Goal: Task Accomplishment & Management: Use online tool/utility

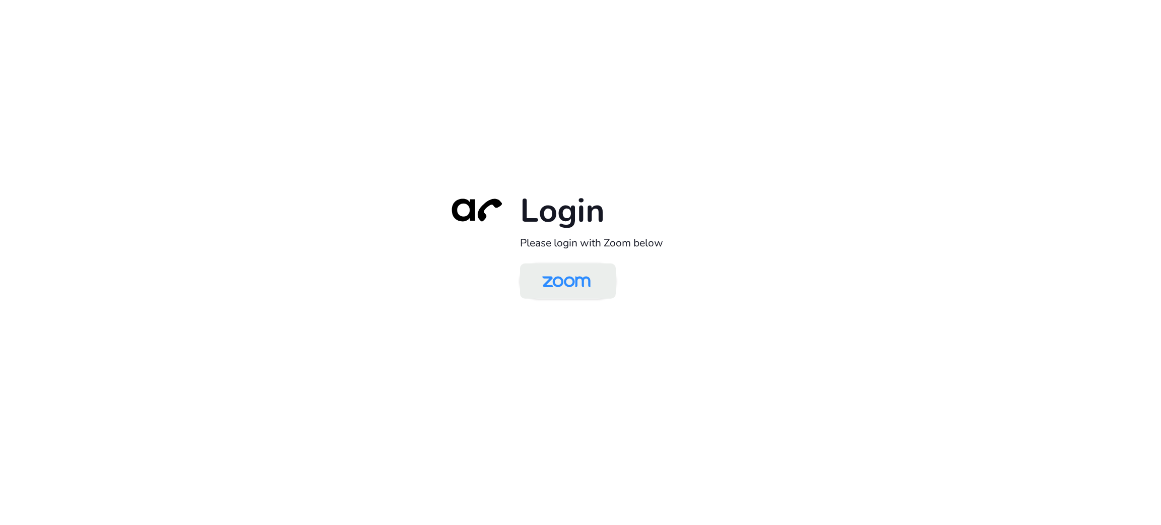
click at [562, 272] on img at bounding box center [567, 282] width 70 height 33
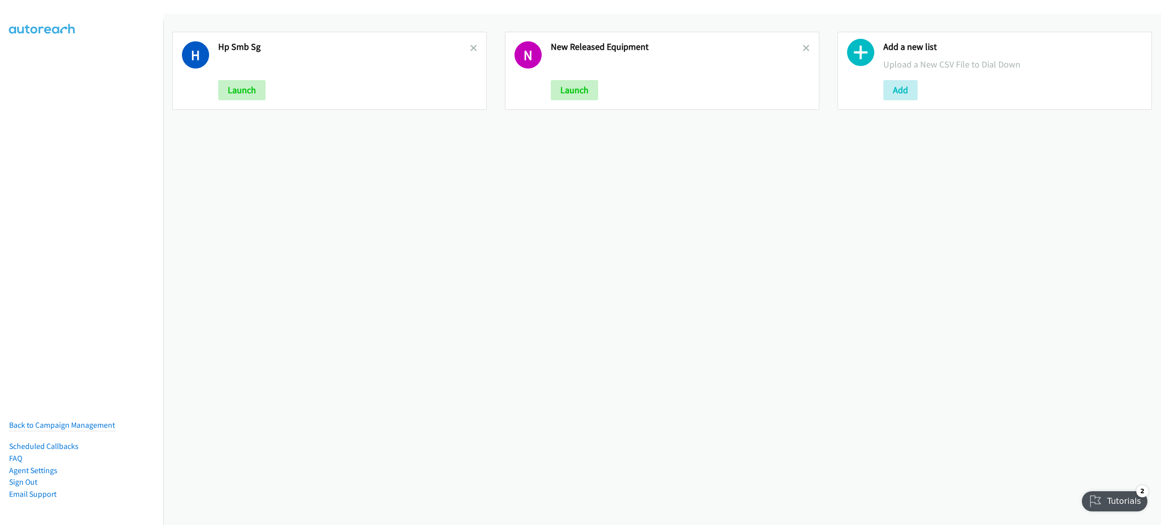
click at [472, 43] on link at bounding box center [473, 48] width 7 height 12
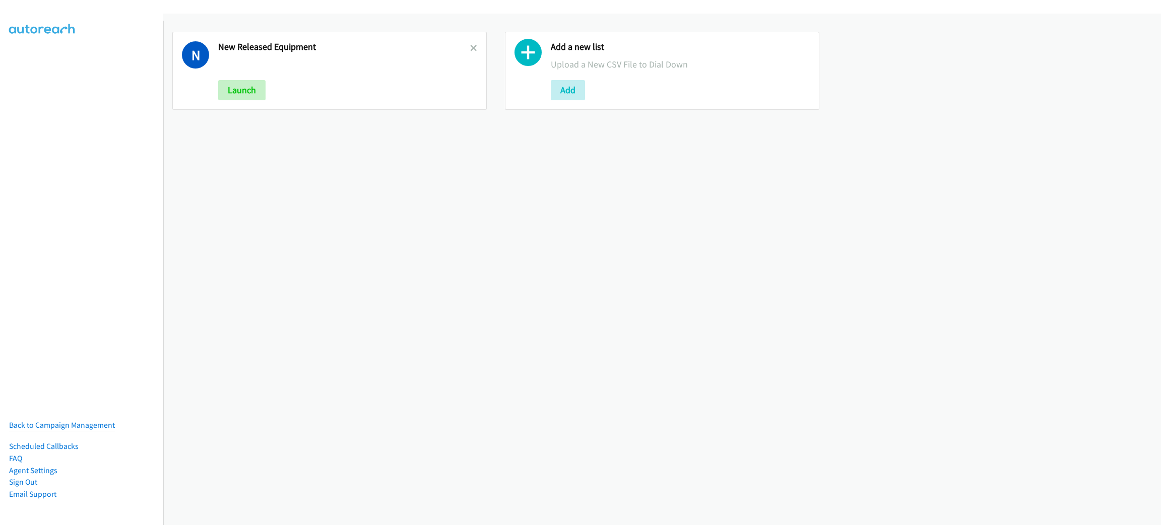
click at [471, 45] on icon at bounding box center [473, 48] width 7 height 7
click at [250, 93] on button "Add" at bounding box center [235, 90] width 34 height 20
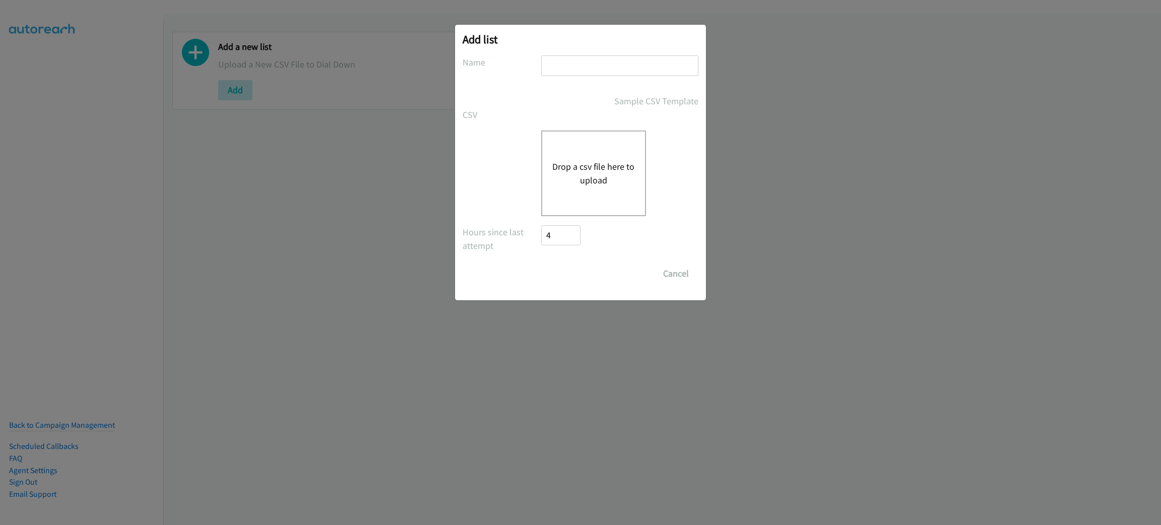
click at [595, 180] on button "Drop a csv file here to upload" at bounding box center [593, 173] width 83 height 27
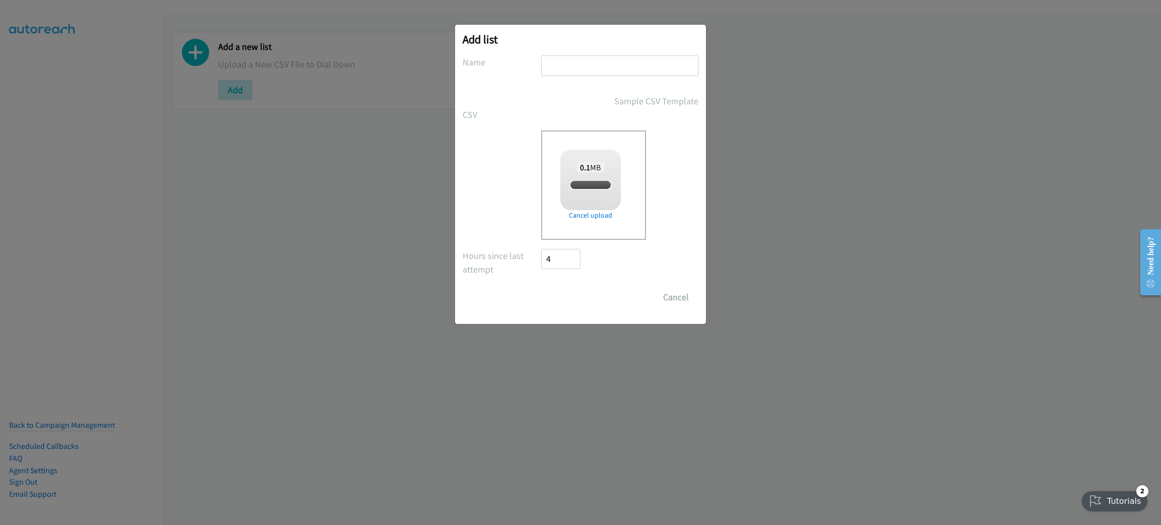
click at [587, 61] on input "text" at bounding box center [619, 65] width 157 height 21
checkbox input "true"
type input "RIPPLING"
click at [577, 295] on input "Save List" at bounding box center [567, 297] width 53 height 20
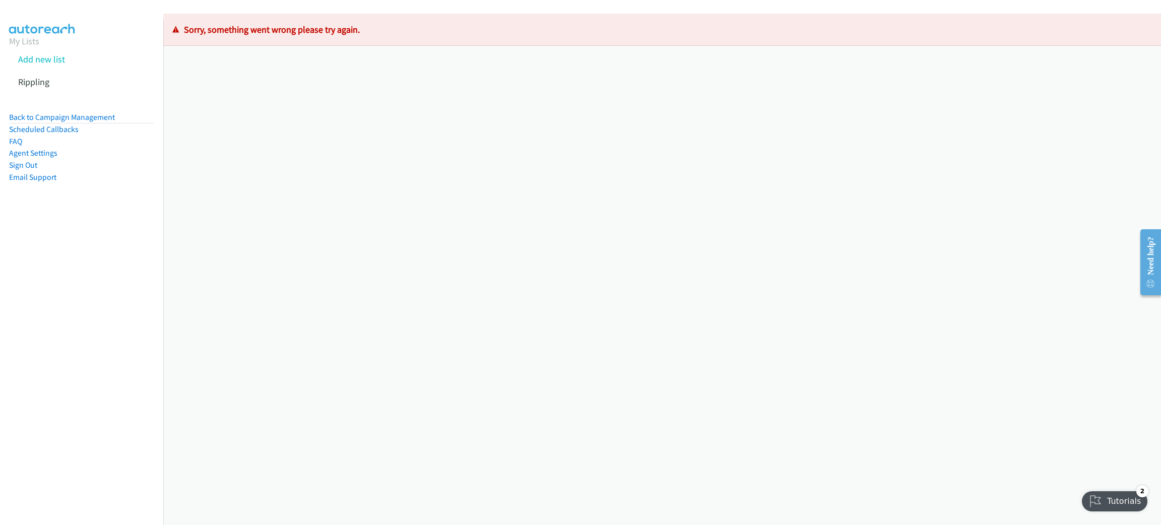
click at [267, 264] on div "Loading Records ... Sorry, something went wrong please try again." at bounding box center [662, 270] width 998 height 512
click at [101, 118] on link "Back to Campaign Management" at bounding box center [62, 117] width 106 height 10
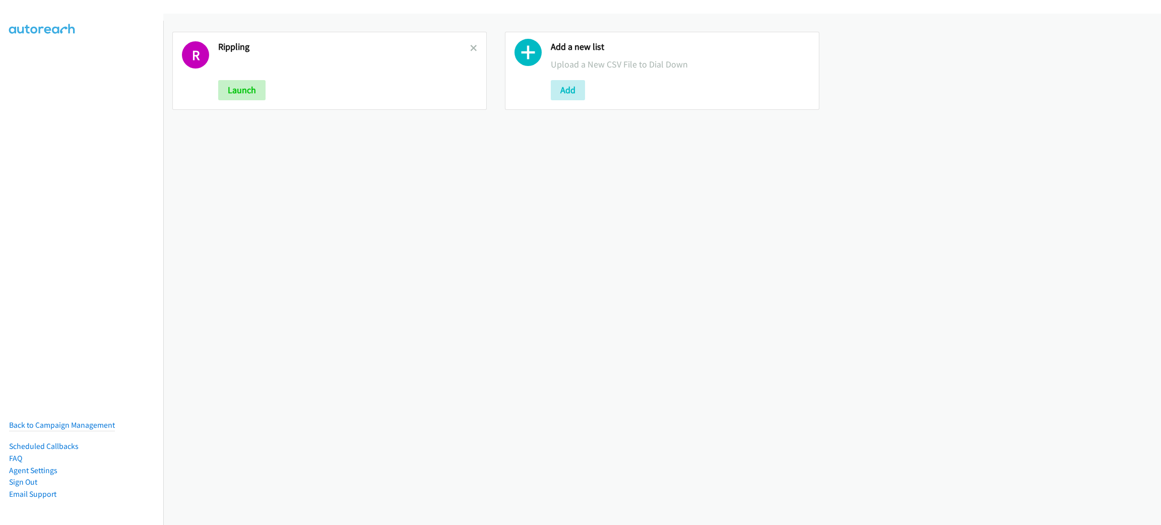
click at [472, 41] on div at bounding box center [473, 70] width 7 height 59
click at [470, 49] on icon at bounding box center [473, 48] width 7 height 7
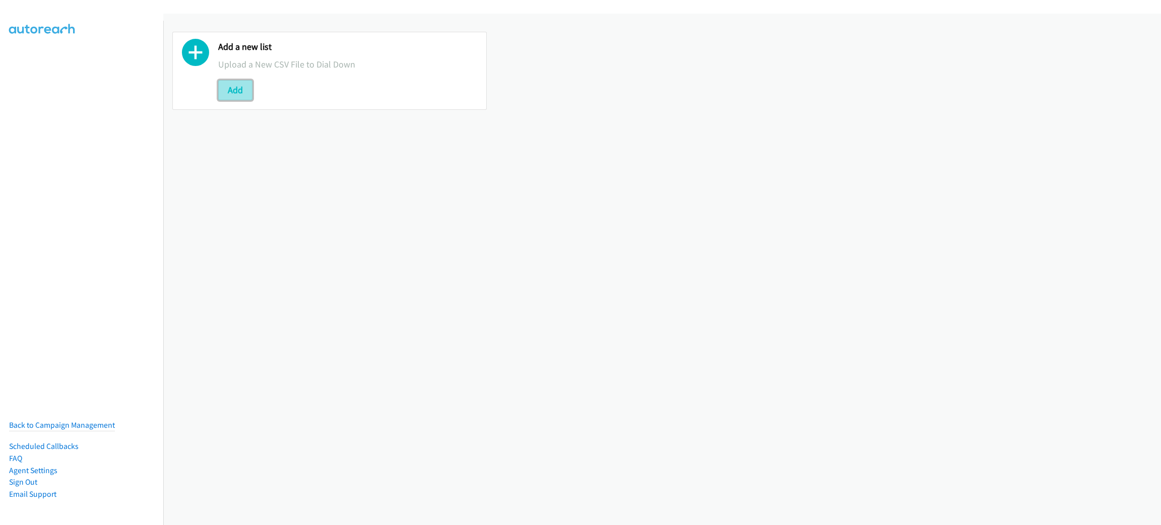
click at [243, 89] on button "Add" at bounding box center [235, 90] width 34 height 20
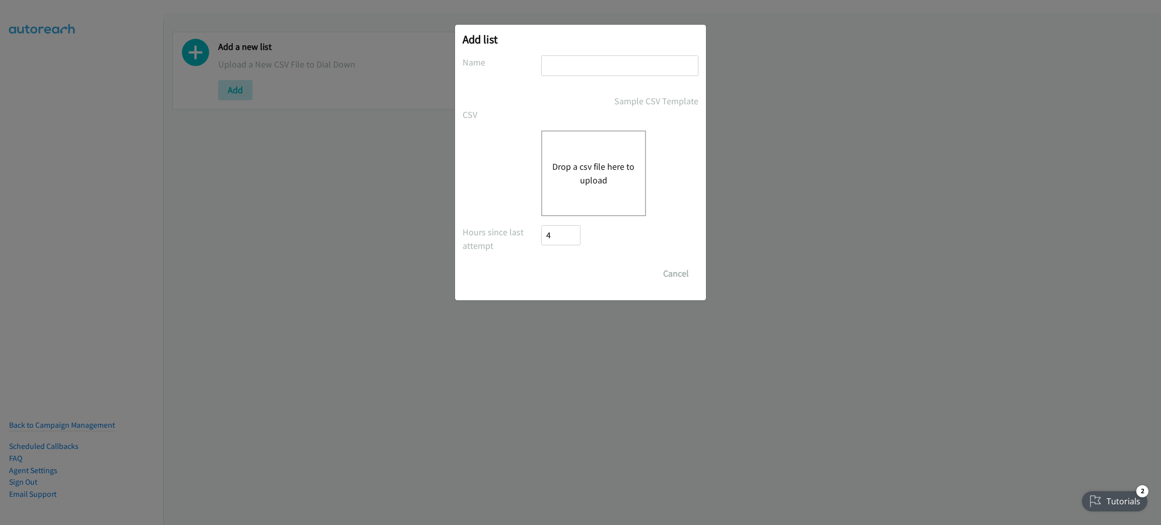
click at [596, 67] on input "text" at bounding box center [619, 65] width 157 height 21
type input "RIPPLING"
click at [607, 161] on button "Drop a csv file here to upload" at bounding box center [593, 173] width 83 height 27
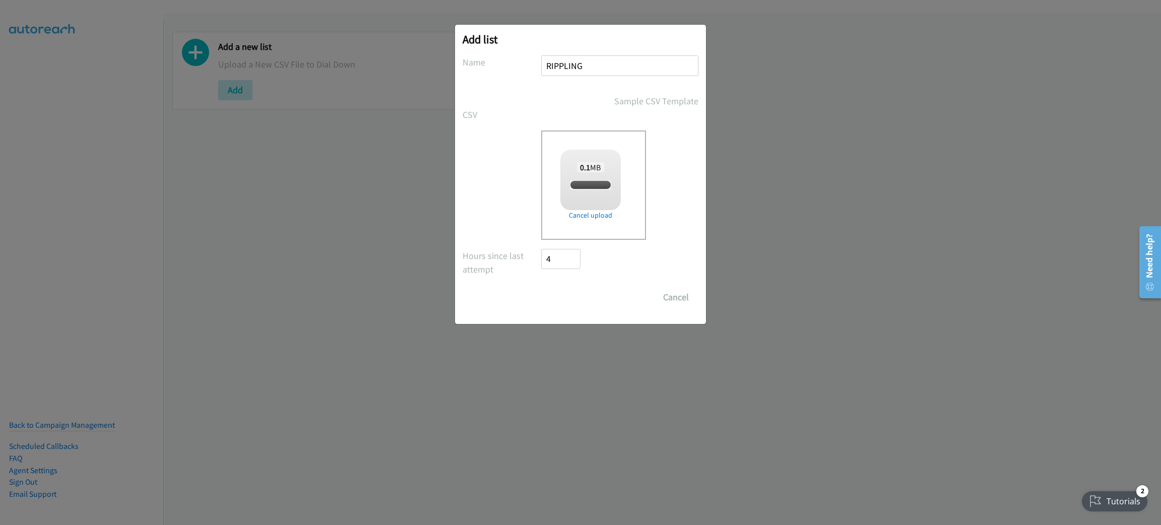
checkbox input "true"
click at [586, 299] on input "Save List" at bounding box center [567, 297] width 53 height 20
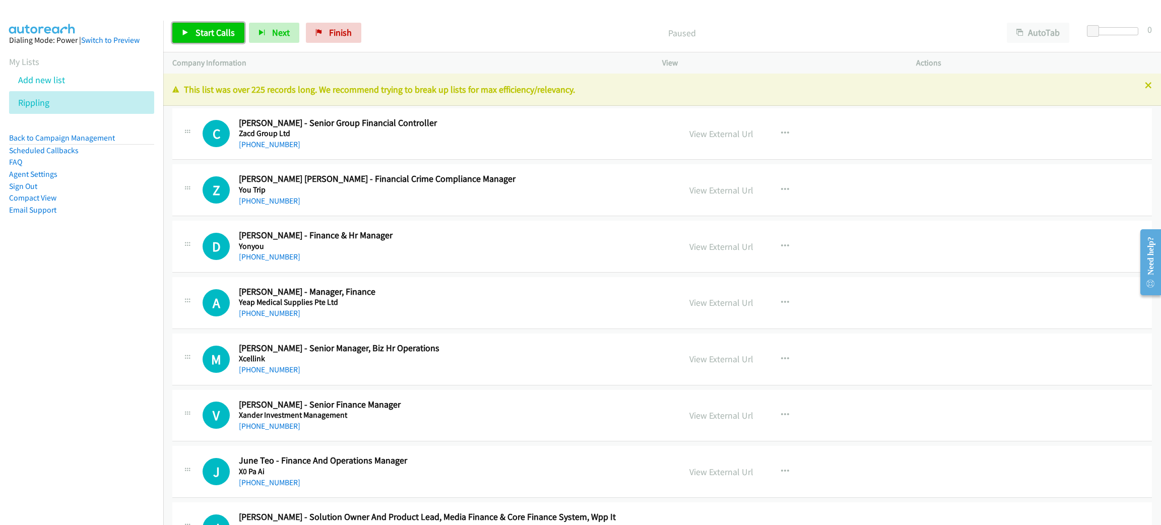
click at [228, 36] on span "Start Calls" at bounding box center [215, 33] width 39 height 12
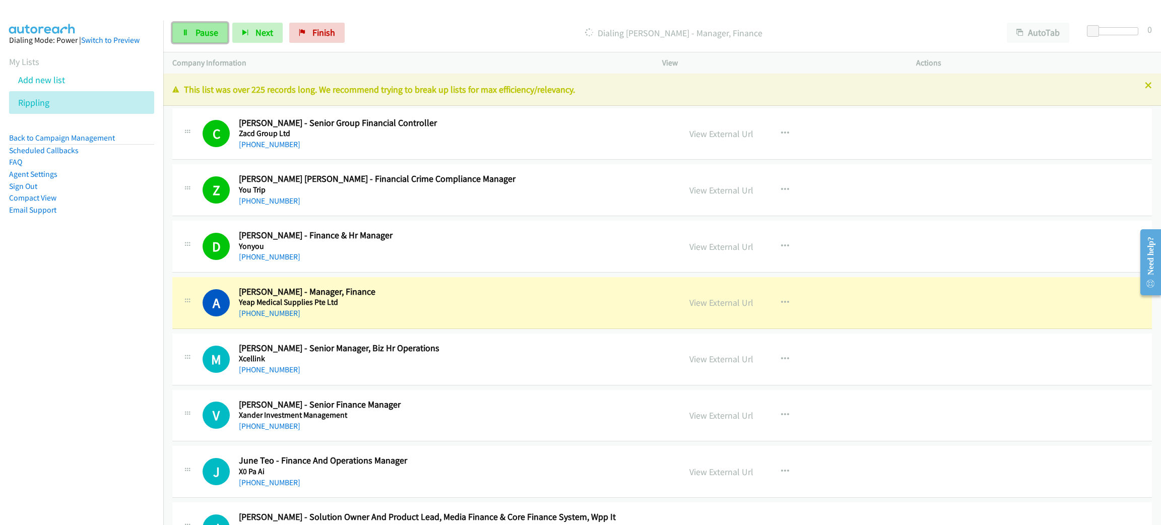
click at [196, 36] on span "Pause" at bounding box center [207, 33] width 23 height 12
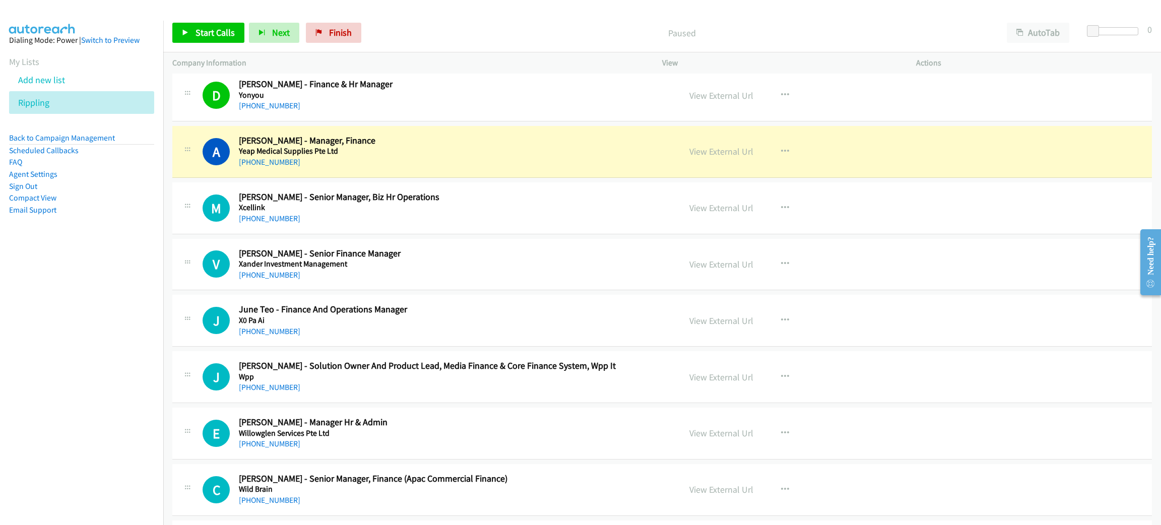
drag, startPoint x: 487, startPoint y: 141, endPoint x: 506, endPoint y: 144, distance: 19.0
click at [487, 141] on h2 "Annie Tan - Manager, Finance" at bounding box center [452, 141] width 427 height 12
click at [710, 148] on link "View External Url" at bounding box center [722, 152] width 64 height 12
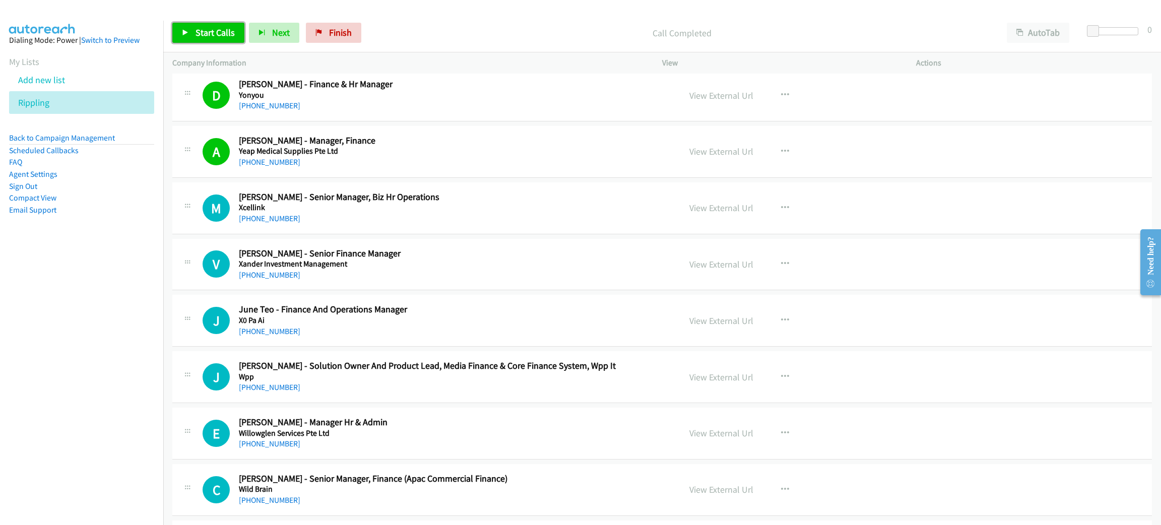
click at [220, 32] on span "Start Calls" at bounding box center [215, 33] width 39 height 12
click at [182, 30] on icon at bounding box center [185, 33] width 7 height 7
click at [226, 27] on span "Start Calls" at bounding box center [215, 33] width 39 height 12
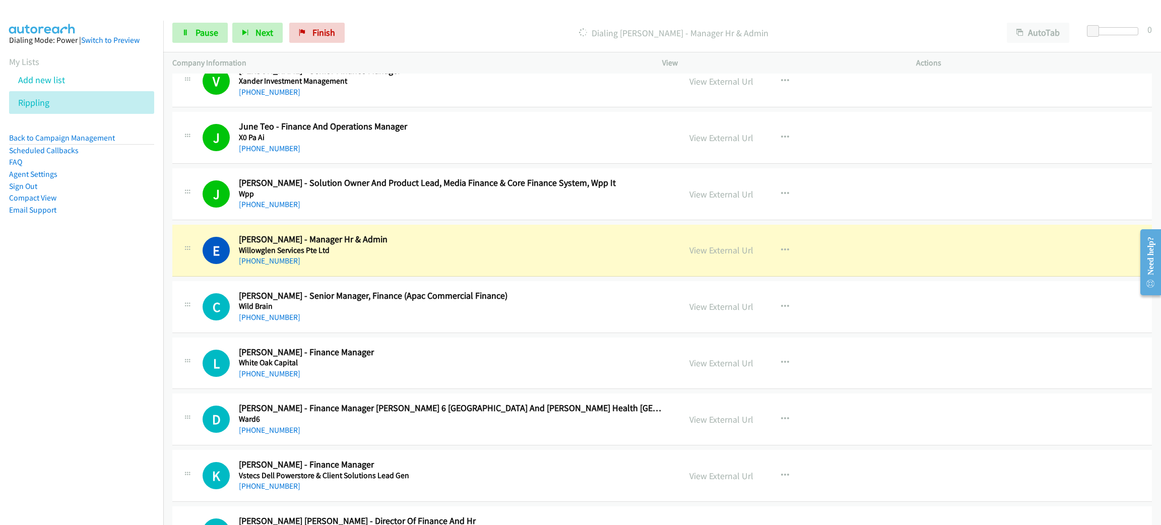
scroll to position [378, 0]
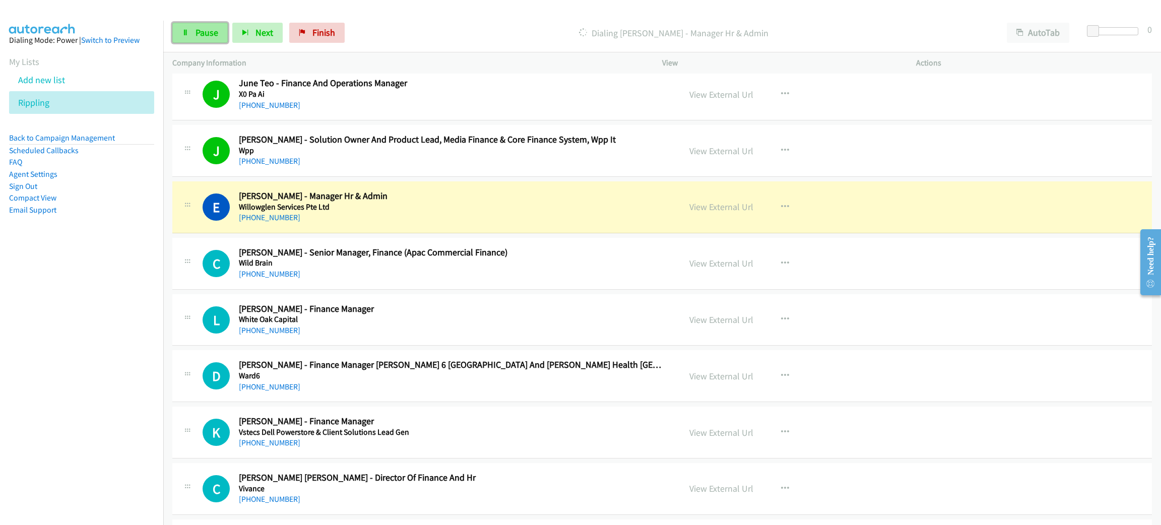
click at [209, 30] on span "Pause" at bounding box center [207, 33] width 23 height 12
click at [716, 205] on link "View External Url" at bounding box center [722, 207] width 64 height 12
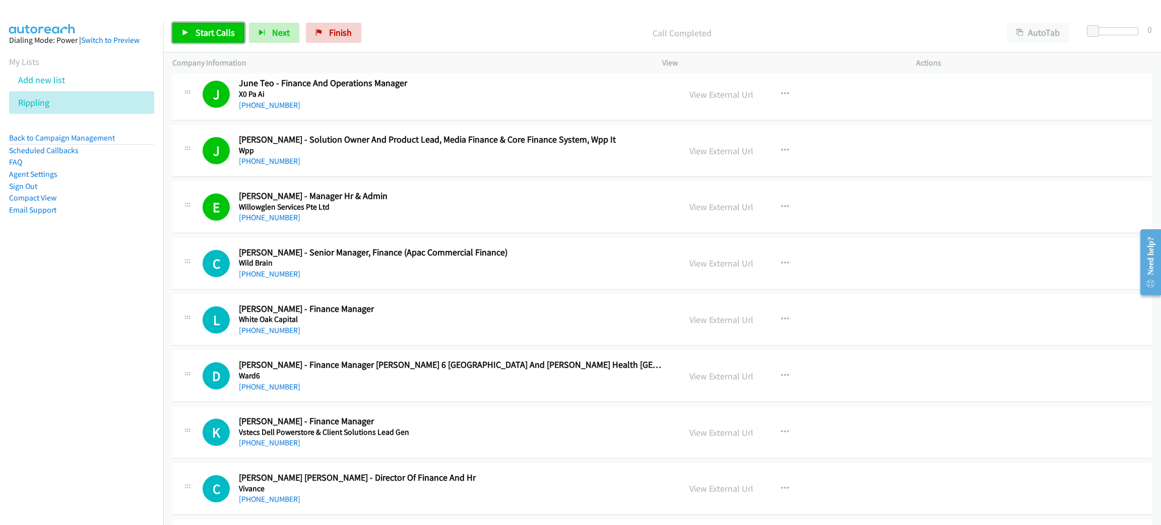
click at [205, 24] on link "Start Calls" at bounding box center [208, 33] width 72 height 20
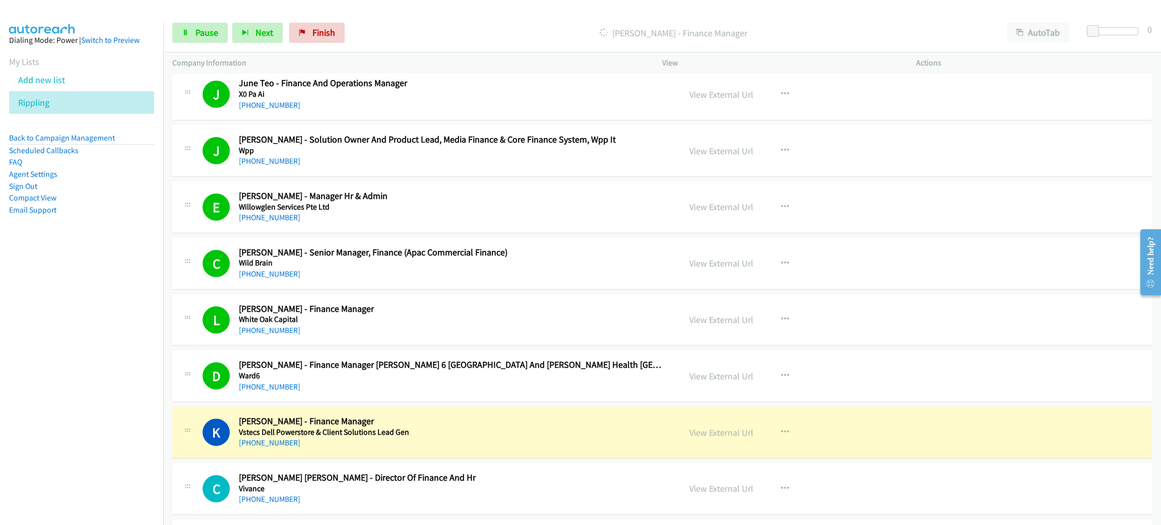
scroll to position [453, 0]
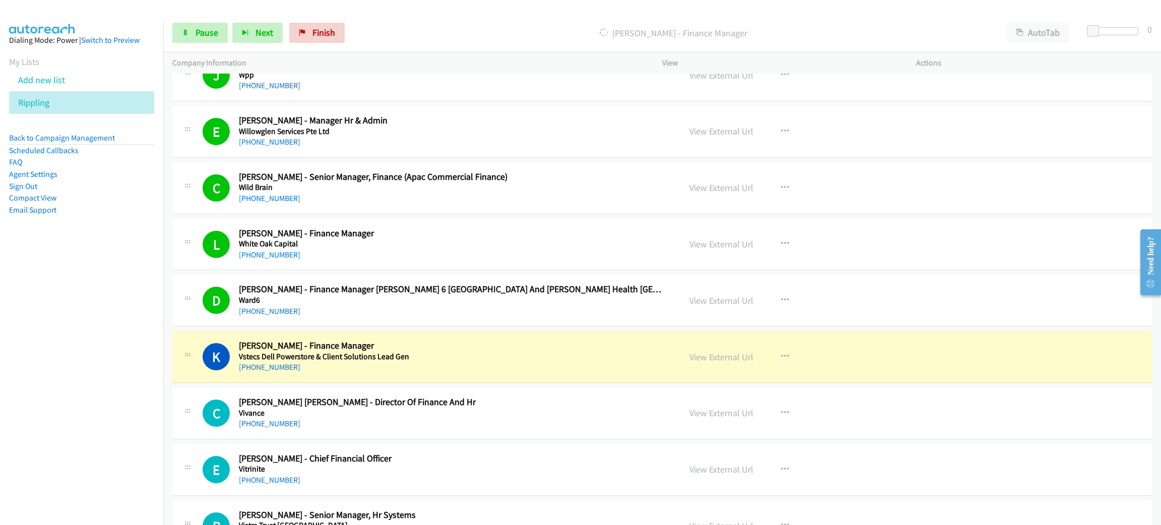
click at [337, 350] on h2 "Koh Denis - Finance Manager" at bounding box center [452, 346] width 427 height 12
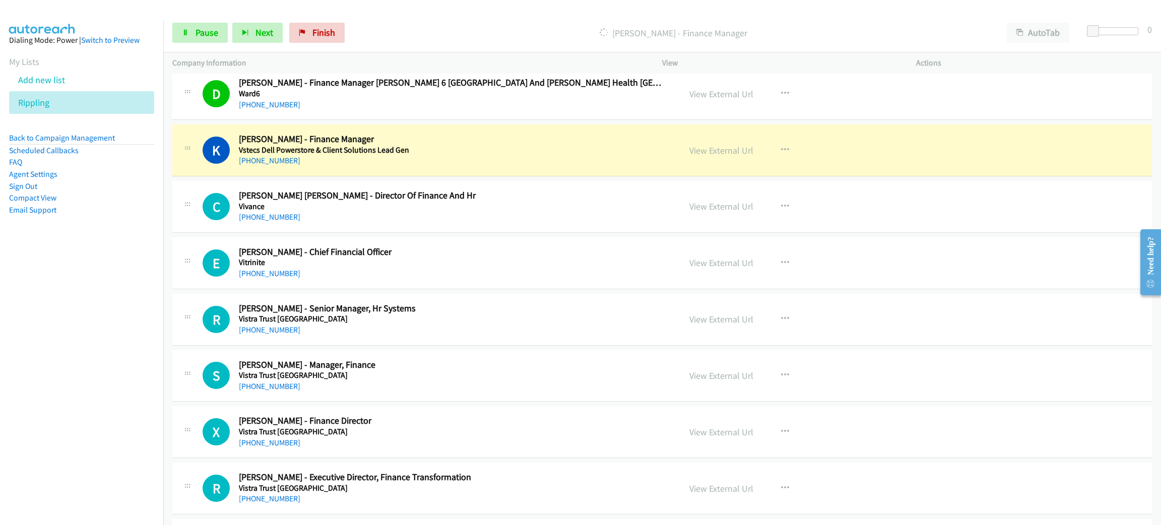
scroll to position [680, 0]
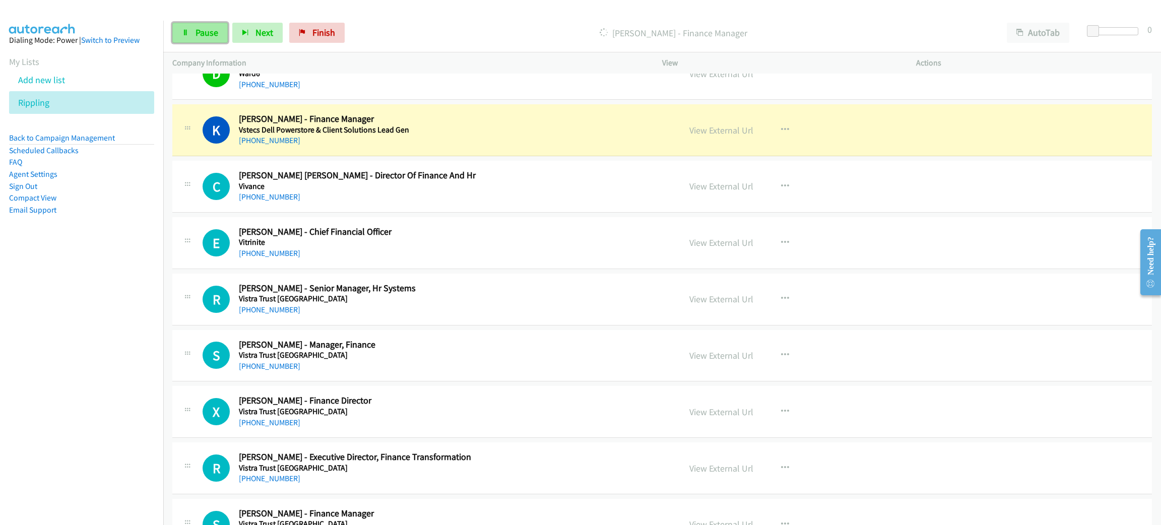
click at [201, 36] on span "Pause" at bounding box center [207, 33] width 23 height 12
click at [722, 130] on link "View External Url" at bounding box center [722, 131] width 64 height 12
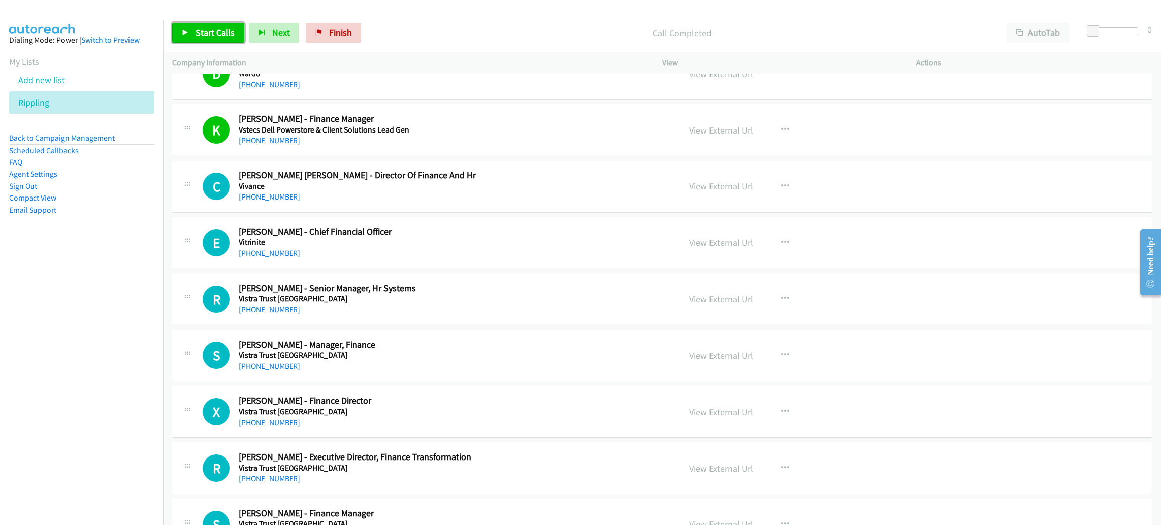
click at [217, 35] on span "Start Calls" at bounding box center [215, 33] width 39 height 12
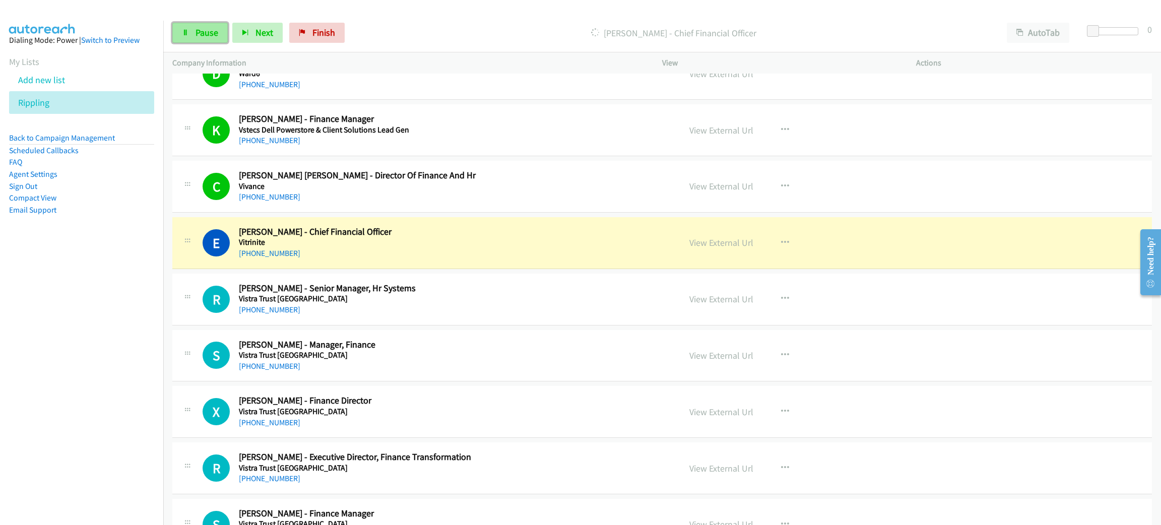
click at [210, 27] on span "Pause" at bounding box center [207, 33] width 23 height 12
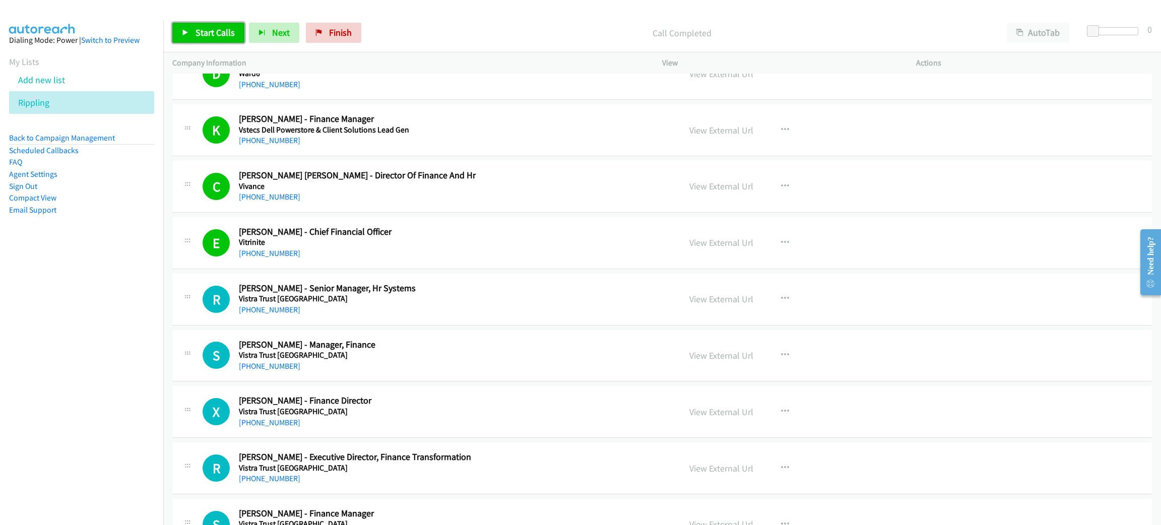
click at [218, 30] on span "Start Calls" at bounding box center [215, 33] width 39 height 12
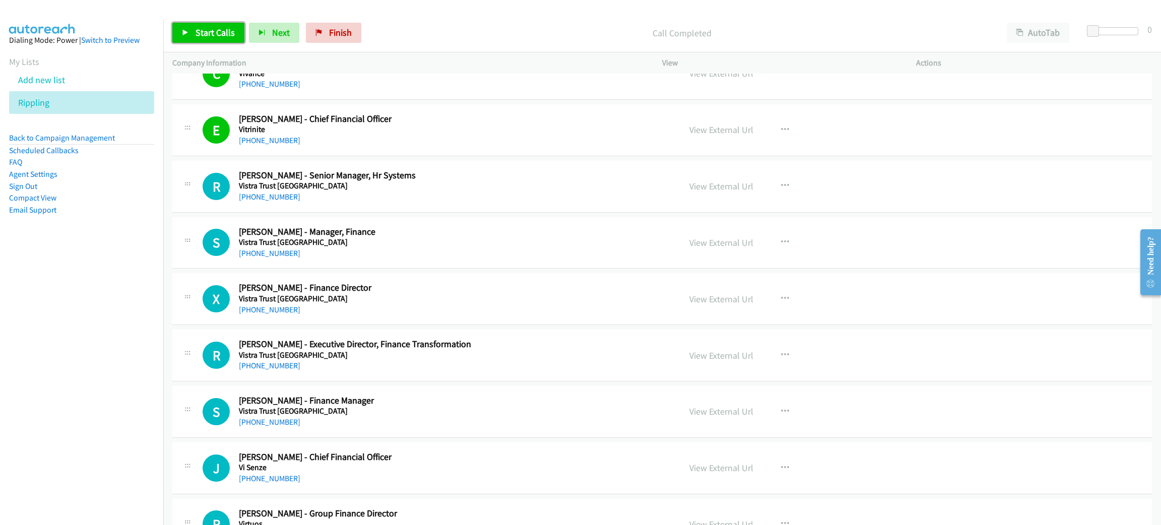
scroll to position [831, 0]
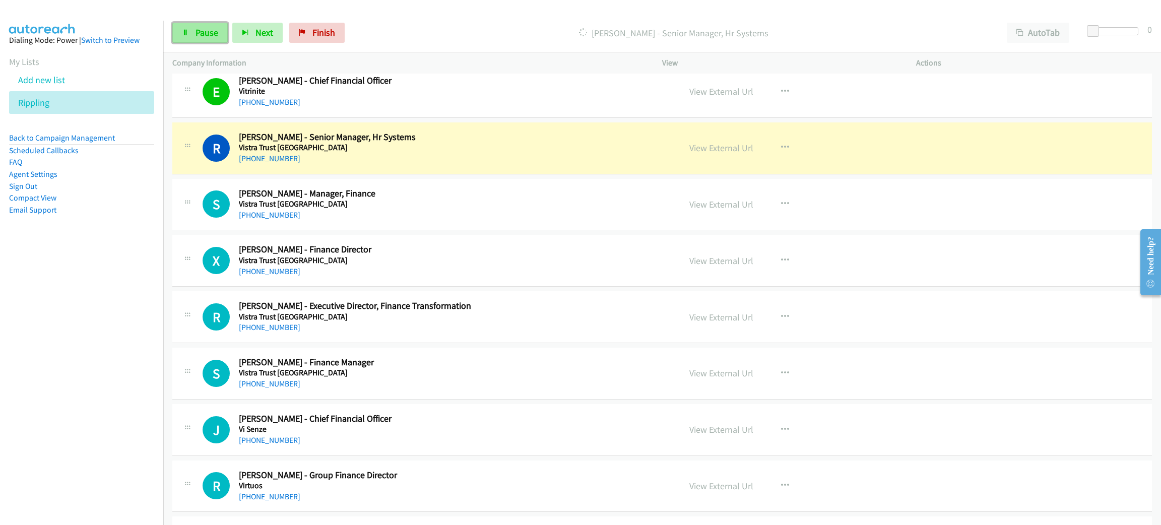
click at [210, 42] on link "Pause" at bounding box center [199, 33] width 55 height 20
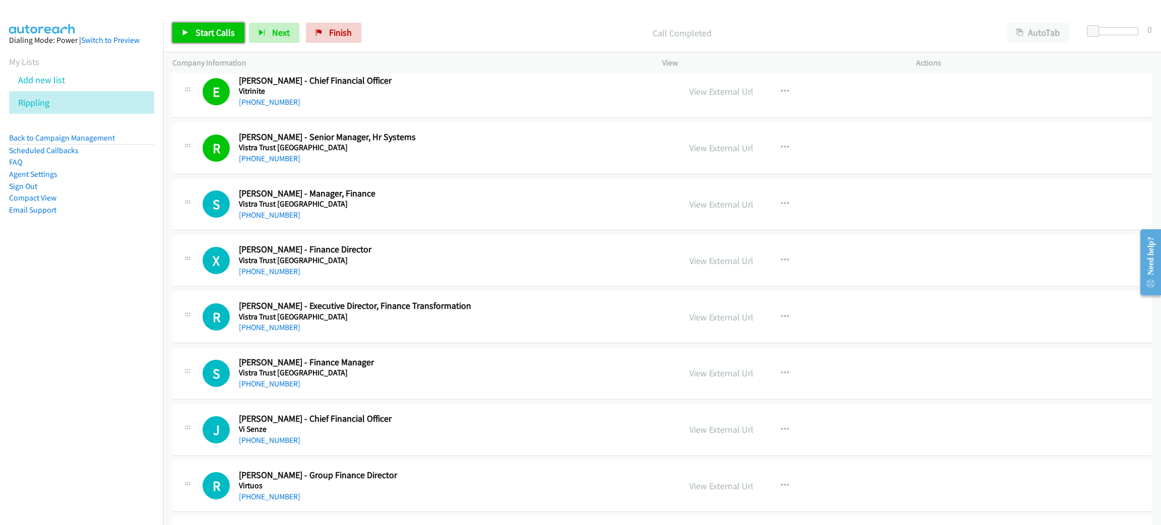
click at [215, 40] on link "Start Calls" at bounding box center [208, 33] width 72 height 20
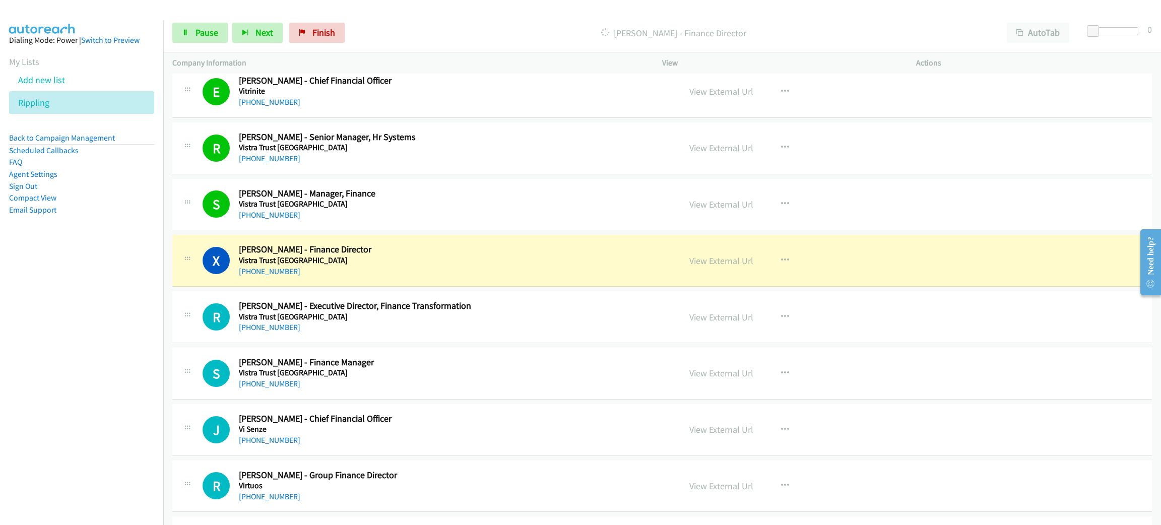
click at [397, 274] on div "+65 9234 0840" at bounding box center [452, 272] width 427 height 12
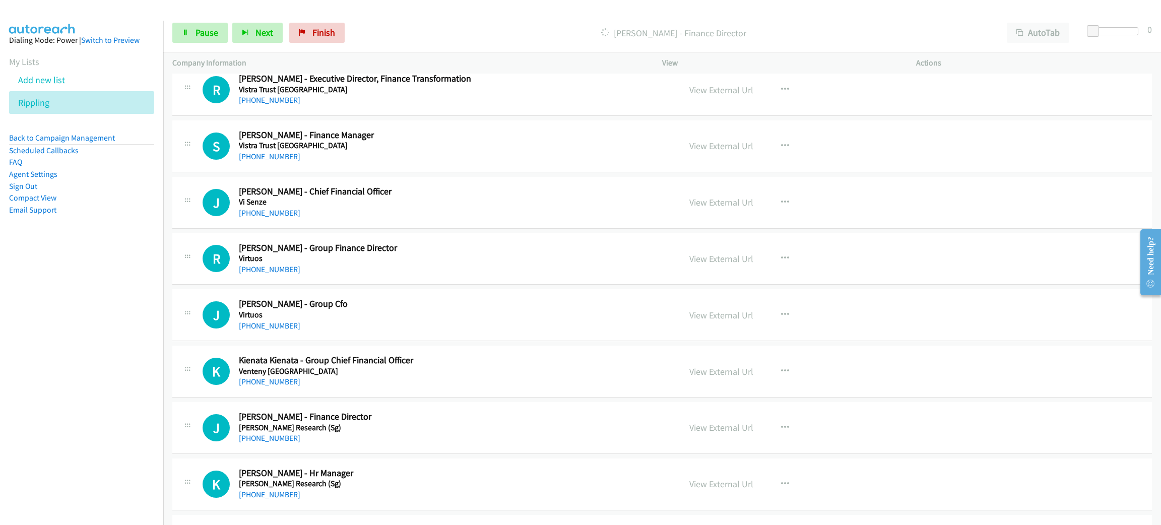
scroll to position [982, 0]
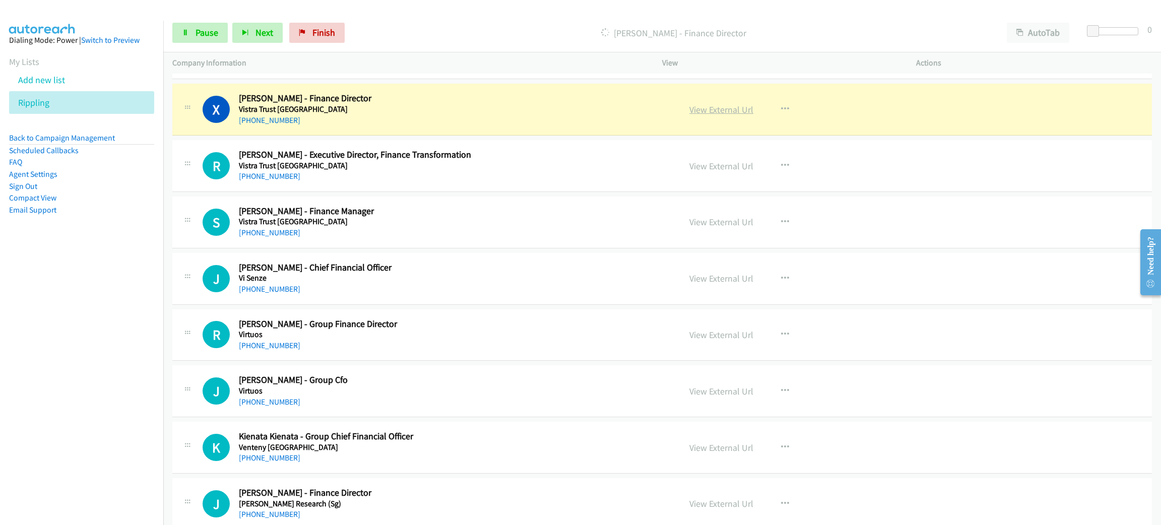
click at [723, 111] on link "View External Url" at bounding box center [722, 110] width 64 height 12
click at [533, 112] on h5 "Vistra Trust Singapore" at bounding box center [452, 109] width 427 height 10
click at [194, 30] on link "Pause" at bounding box center [199, 33] width 55 height 20
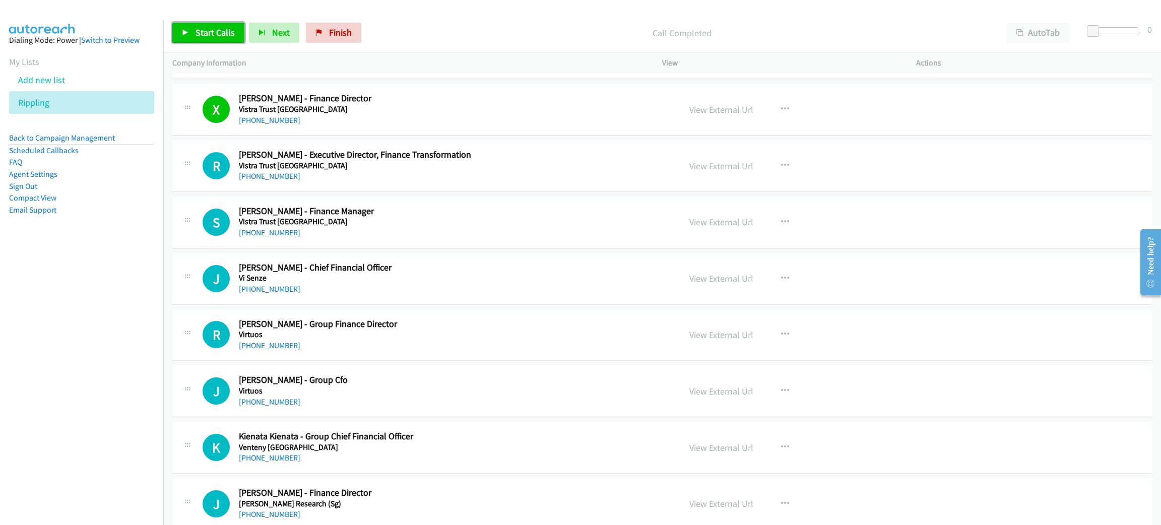
click at [220, 24] on link "Start Calls" at bounding box center [208, 33] width 72 height 20
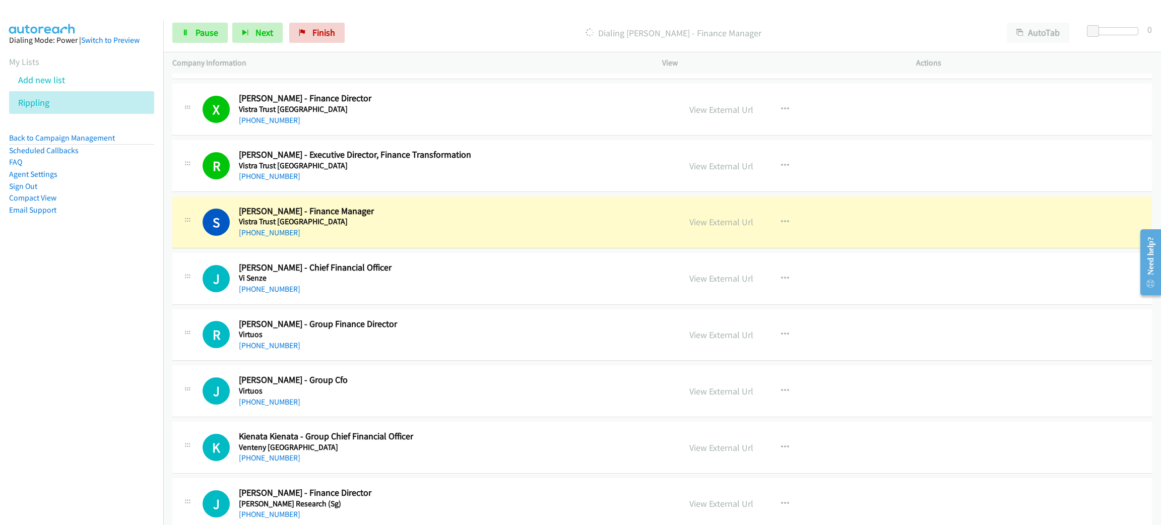
click at [413, 239] on div "+65 8288 7436" at bounding box center [452, 233] width 427 height 12
click at [709, 224] on link "View External Url" at bounding box center [722, 222] width 64 height 12
click at [220, 33] on link "Pause" at bounding box center [199, 33] width 55 height 20
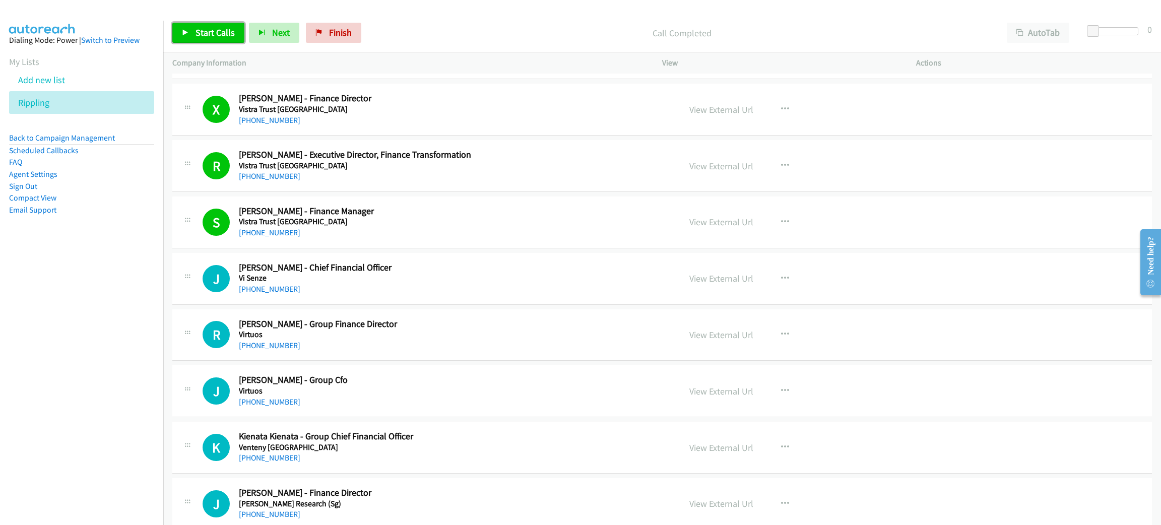
click at [176, 41] on link "Start Calls" at bounding box center [208, 33] width 72 height 20
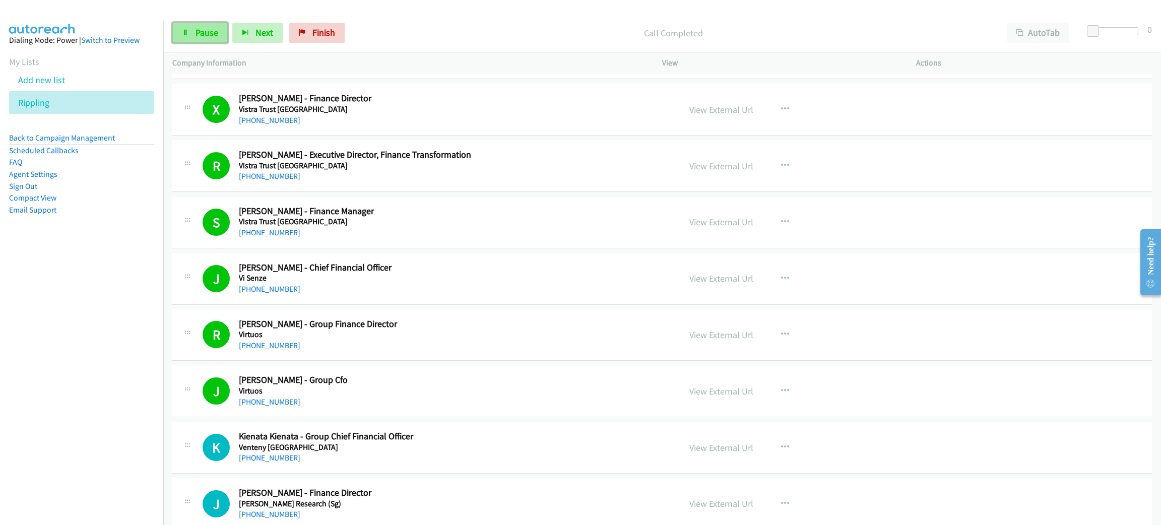
click at [201, 36] on span "Pause" at bounding box center [207, 33] width 23 height 12
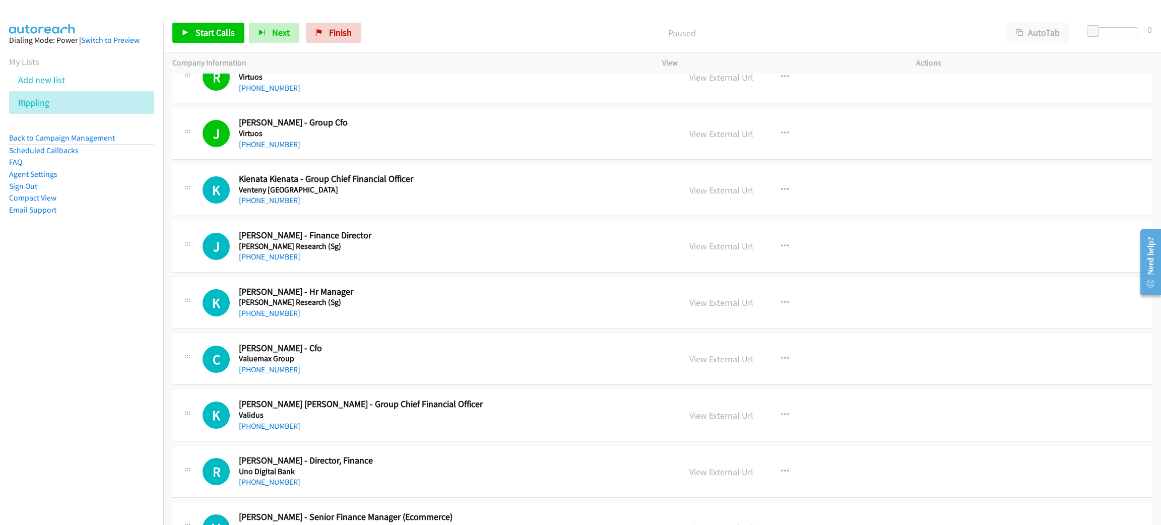
scroll to position [1285, 0]
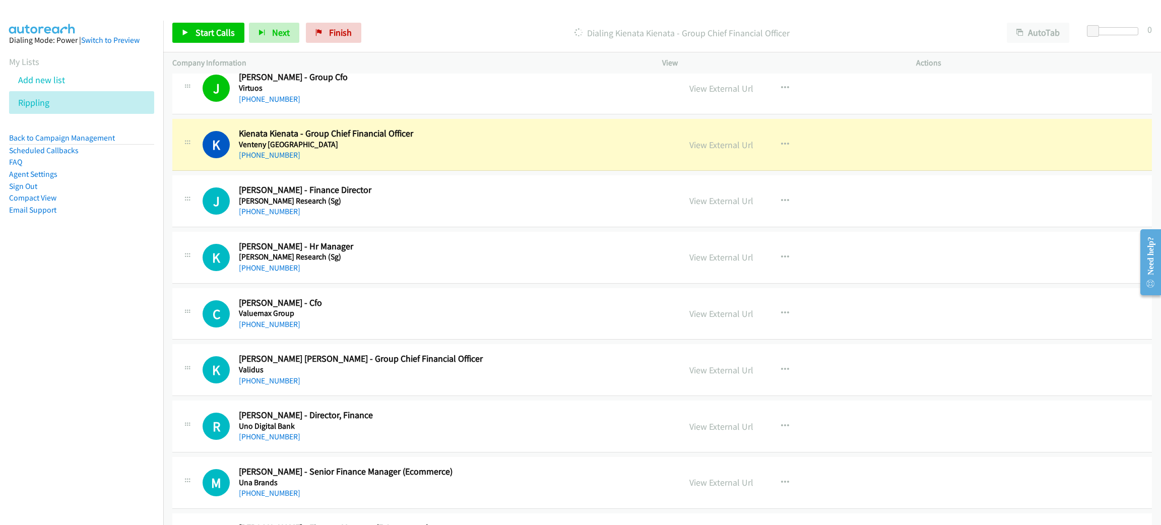
click at [378, 204] on h5 "Vela Research (Sg)" at bounding box center [452, 201] width 427 height 10
click at [734, 87] on link "View External Url" at bounding box center [722, 89] width 64 height 12
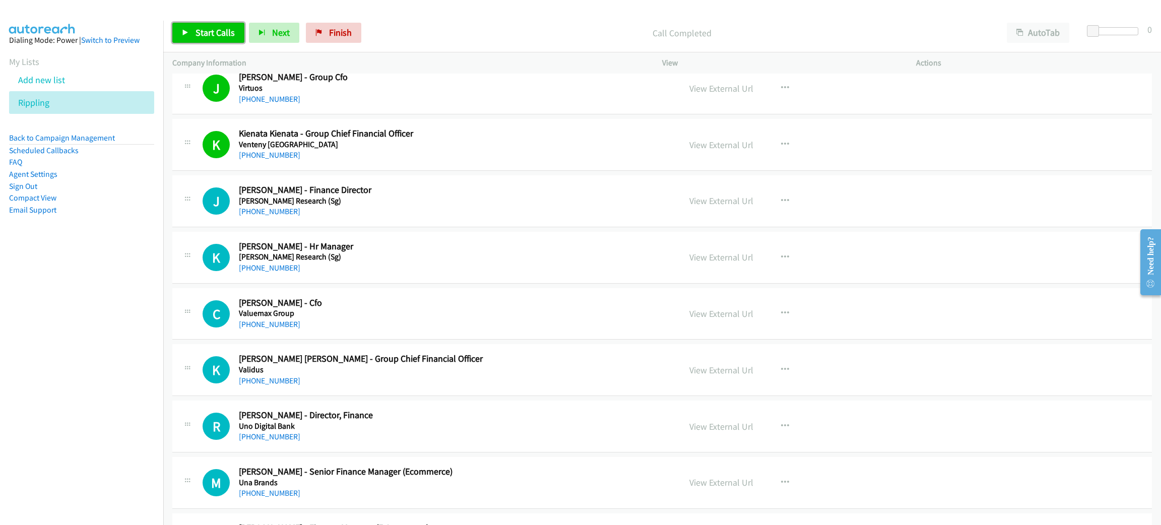
click at [207, 31] on span "Start Calls" at bounding box center [215, 33] width 39 height 12
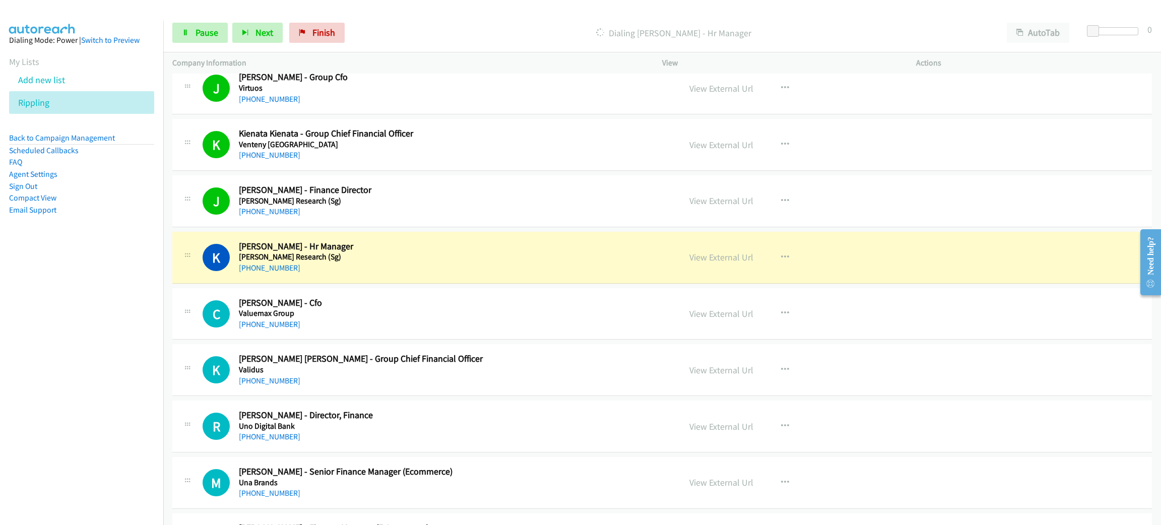
click at [216, 44] on div "Start Calls Pause Next Finish Dialing Katherine Tan - Hr Manager AutoTab AutoTa…" at bounding box center [662, 33] width 998 height 39
click at [214, 41] on link "Pause" at bounding box center [199, 33] width 55 height 20
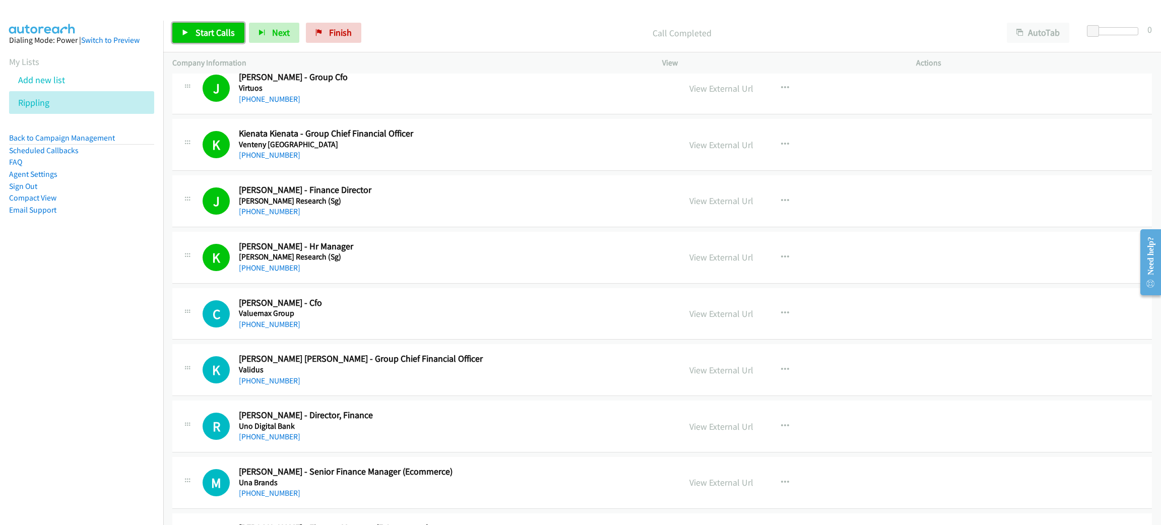
click at [188, 26] on link "Start Calls" at bounding box center [208, 33] width 72 height 20
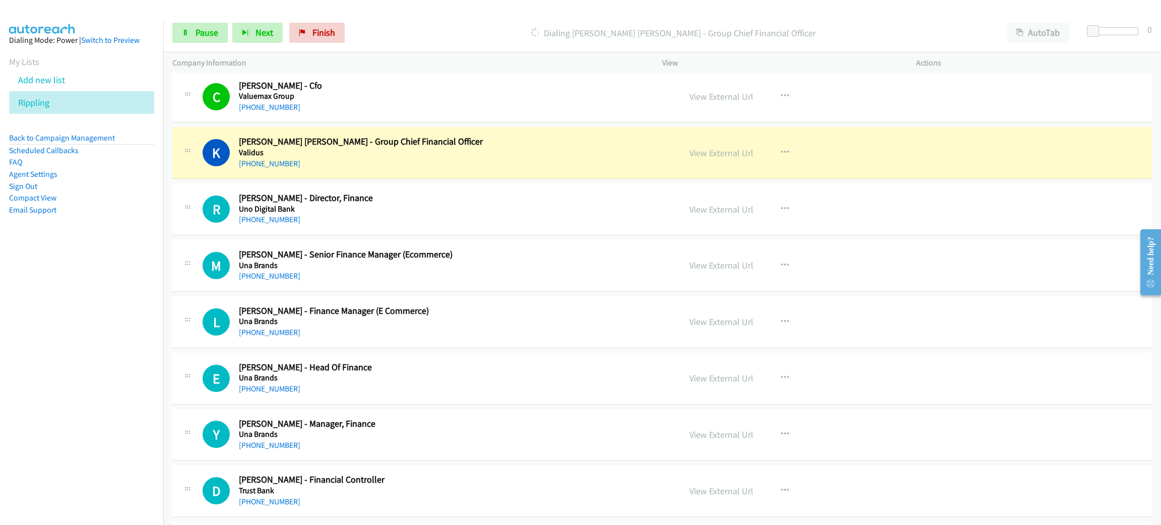
scroll to position [1512, 0]
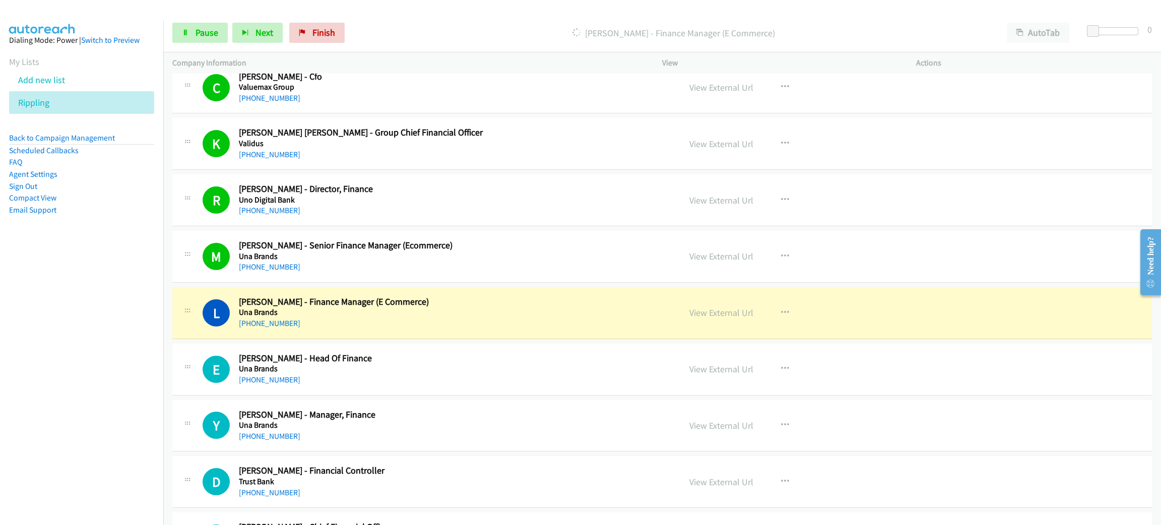
drag, startPoint x: 374, startPoint y: 325, endPoint x: 374, endPoint y: 320, distance: 5.1
click at [374, 325] on div "+65 9663 2240" at bounding box center [452, 324] width 427 height 12
click at [175, 26] on link "Pause" at bounding box center [199, 33] width 55 height 20
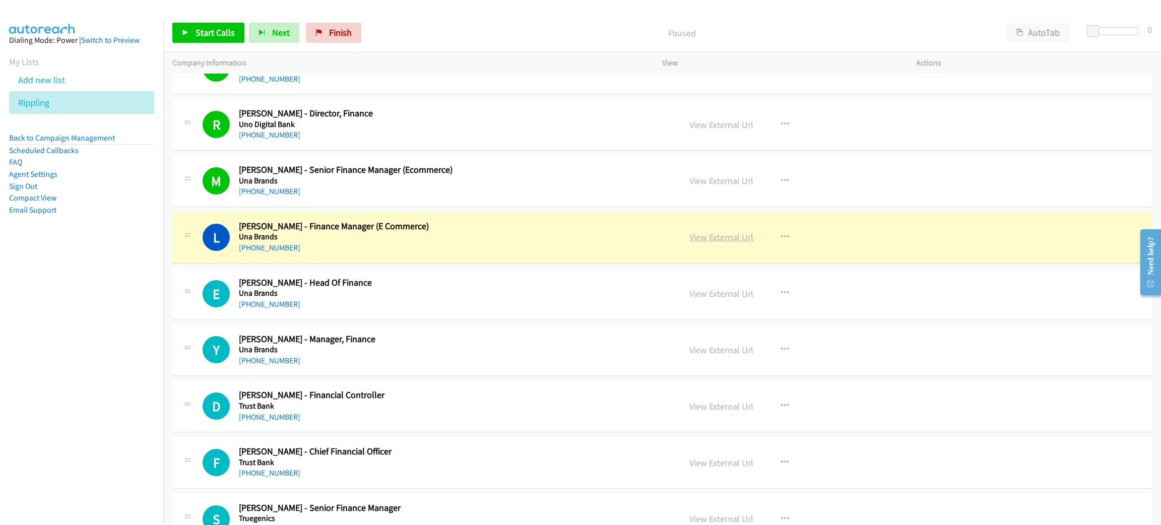
click at [707, 234] on link "View External Url" at bounding box center [722, 237] width 64 height 12
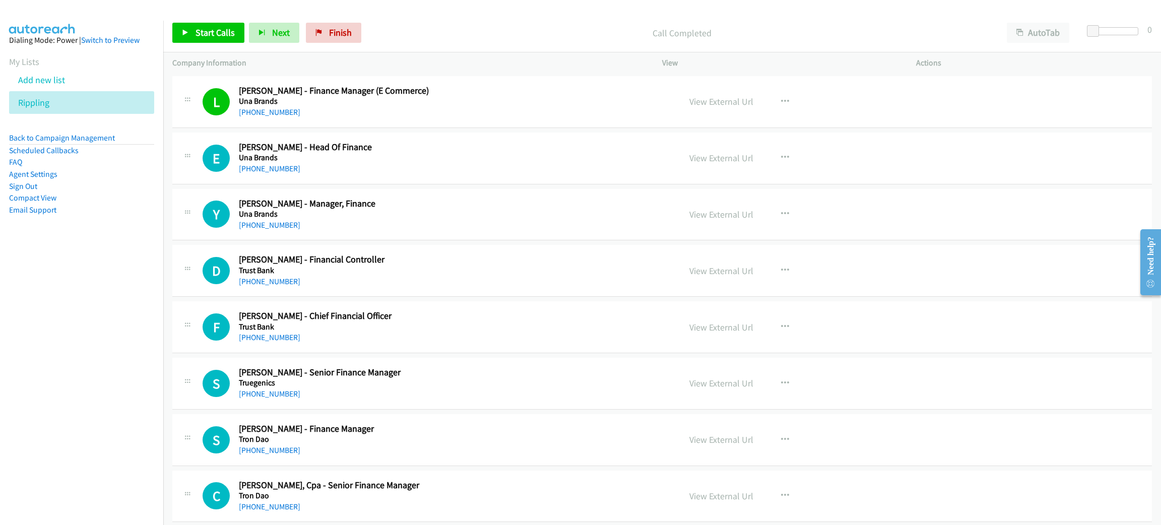
scroll to position [1739, 0]
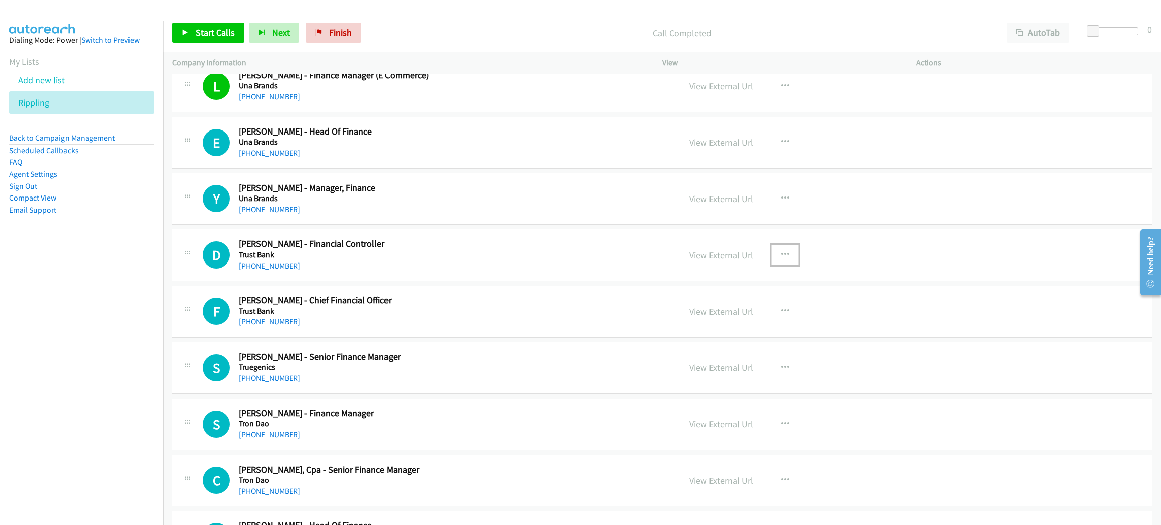
click at [781, 259] on icon "button" at bounding box center [785, 255] width 8 height 8
click at [526, 259] on div at bounding box center [580, 262] width 1161 height 525
click at [210, 25] on link "Start Calls" at bounding box center [208, 33] width 72 height 20
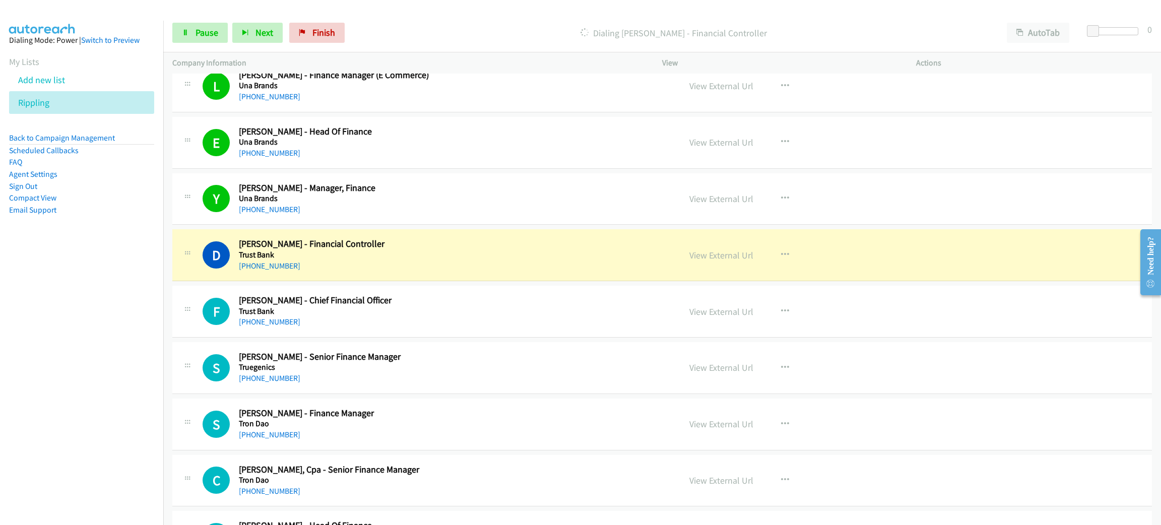
click at [372, 254] on h5 "Trust Bank" at bounding box center [452, 255] width 427 height 10
click at [189, 34] on icon at bounding box center [185, 33] width 7 height 7
click at [720, 260] on link "View External Url" at bounding box center [722, 256] width 64 height 12
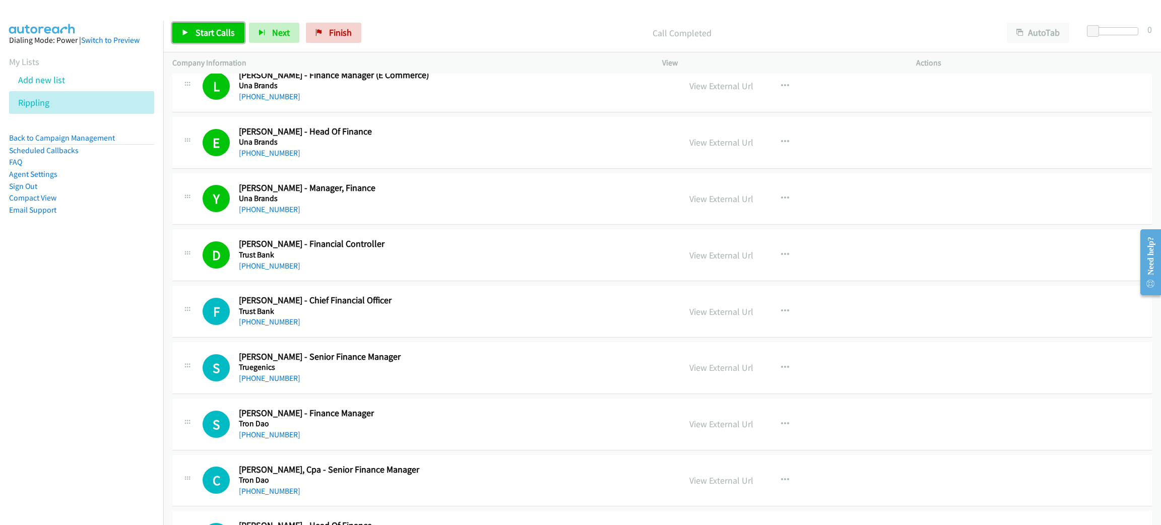
click at [189, 31] on link "Start Calls" at bounding box center [208, 33] width 72 height 20
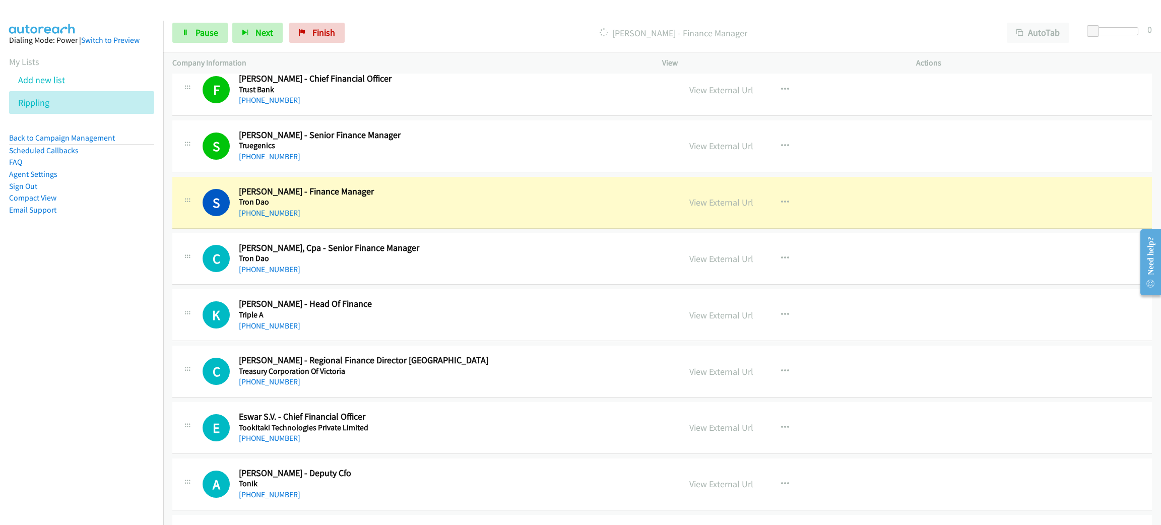
scroll to position [1965, 0]
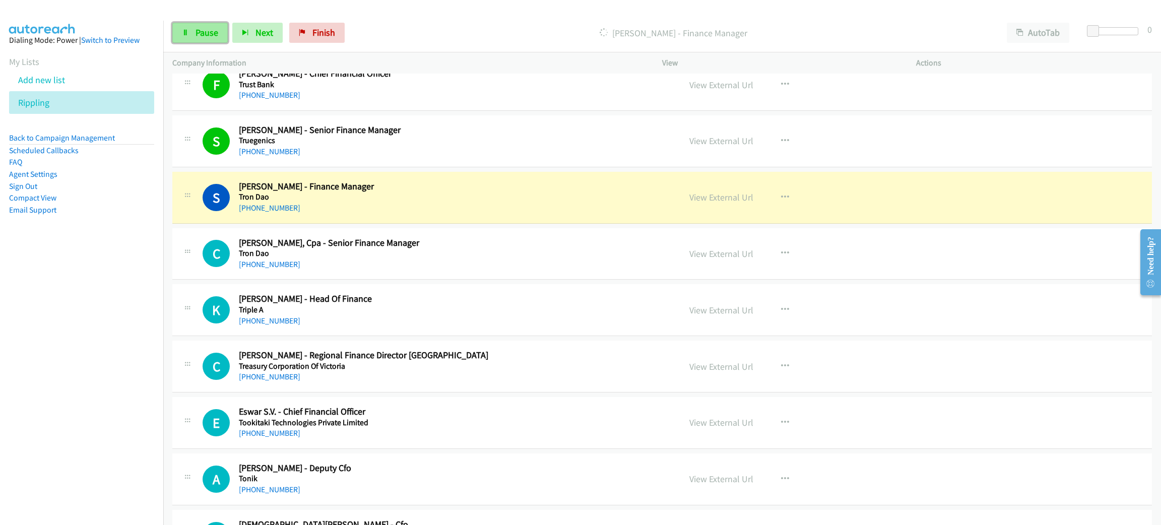
click at [196, 35] on span "Pause" at bounding box center [207, 33] width 23 height 12
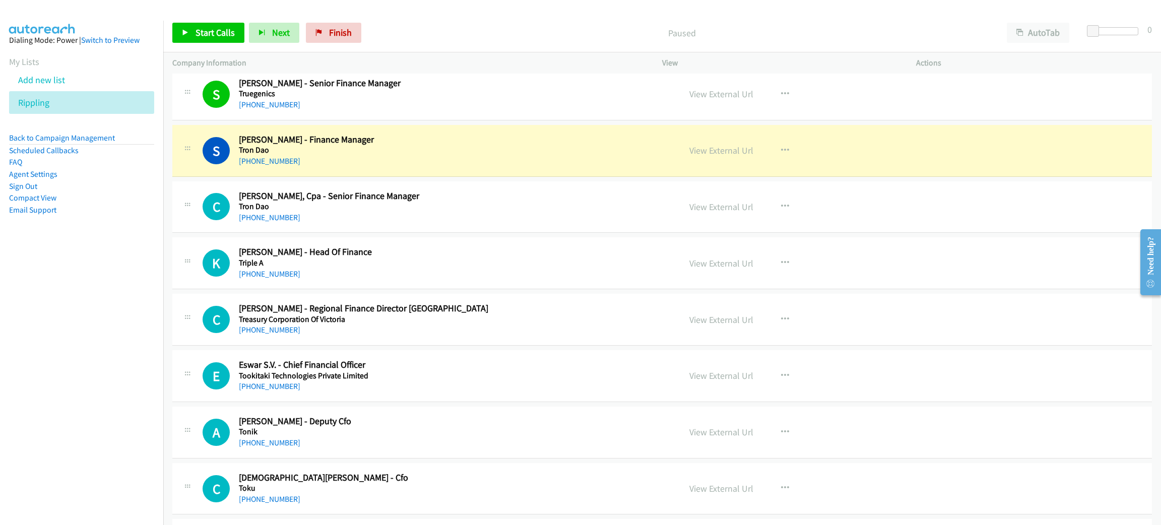
scroll to position [2041, 0]
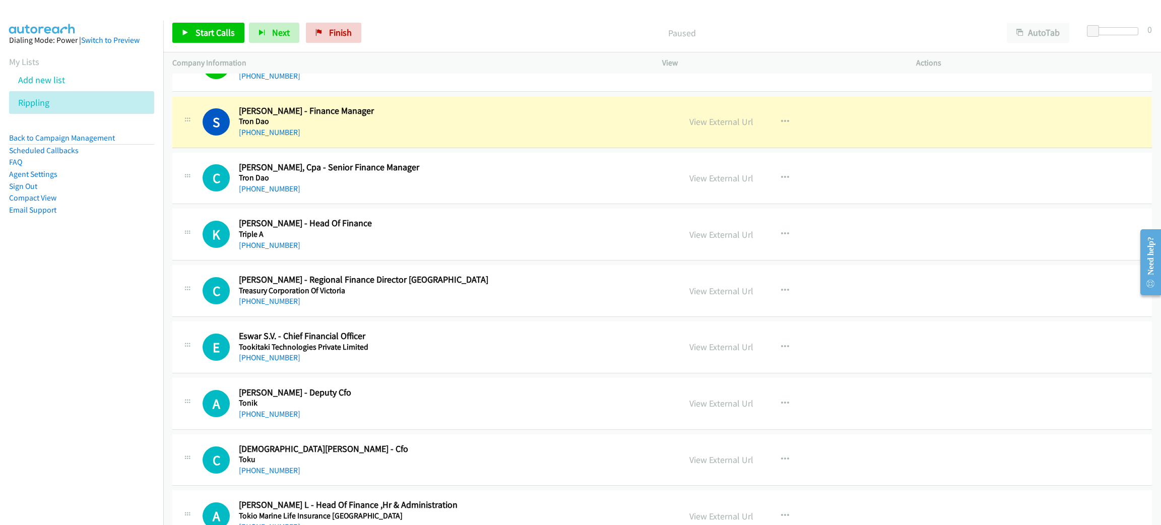
click at [544, 127] on h5 "Tron Dao" at bounding box center [452, 121] width 427 height 10
click at [716, 123] on link "View External Url" at bounding box center [722, 122] width 64 height 12
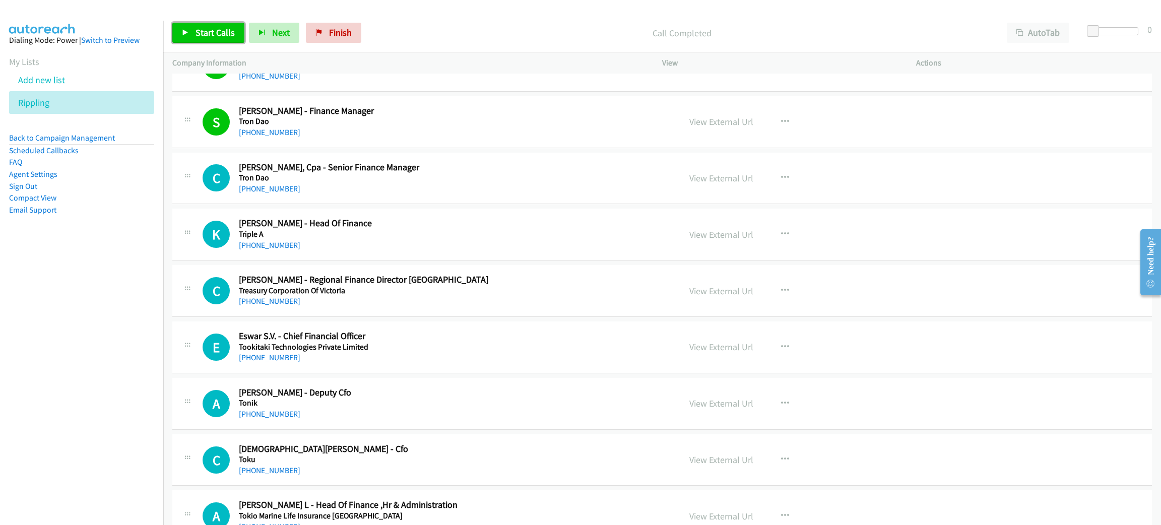
click at [202, 32] on span "Start Calls" at bounding box center [215, 33] width 39 height 12
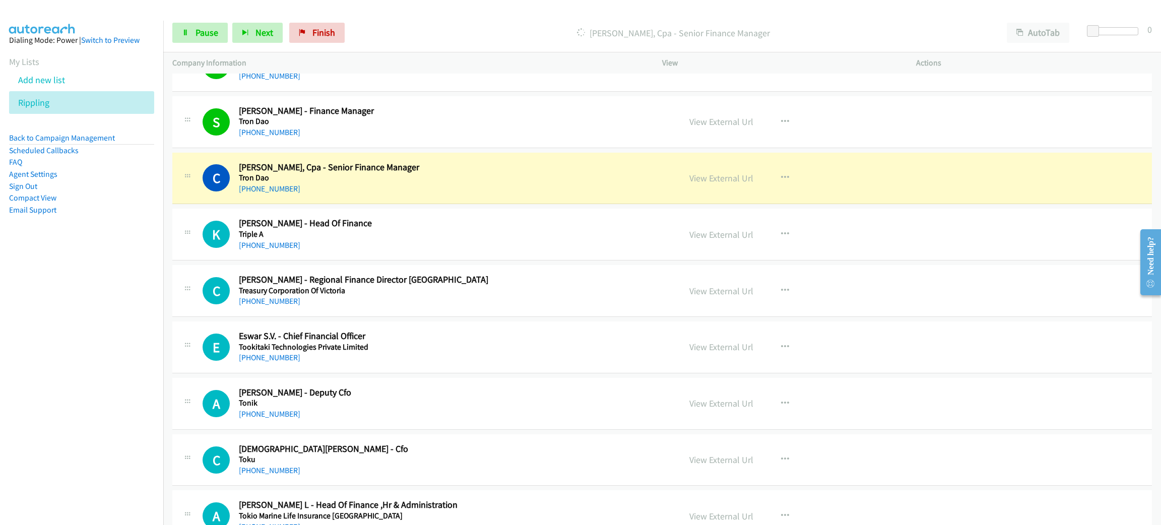
click at [374, 181] on h5 "Tron Dao" at bounding box center [452, 178] width 427 height 10
click at [730, 180] on link "View External Url" at bounding box center [722, 178] width 64 height 12
click at [195, 24] on link "Pause" at bounding box center [199, 33] width 55 height 20
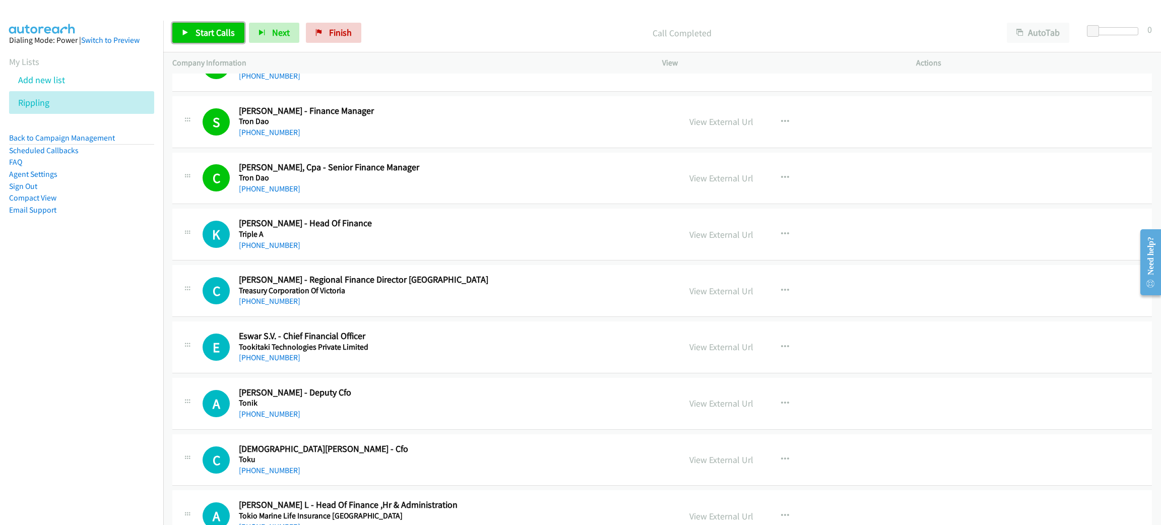
click at [196, 30] on span "Start Calls" at bounding box center [215, 33] width 39 height 12
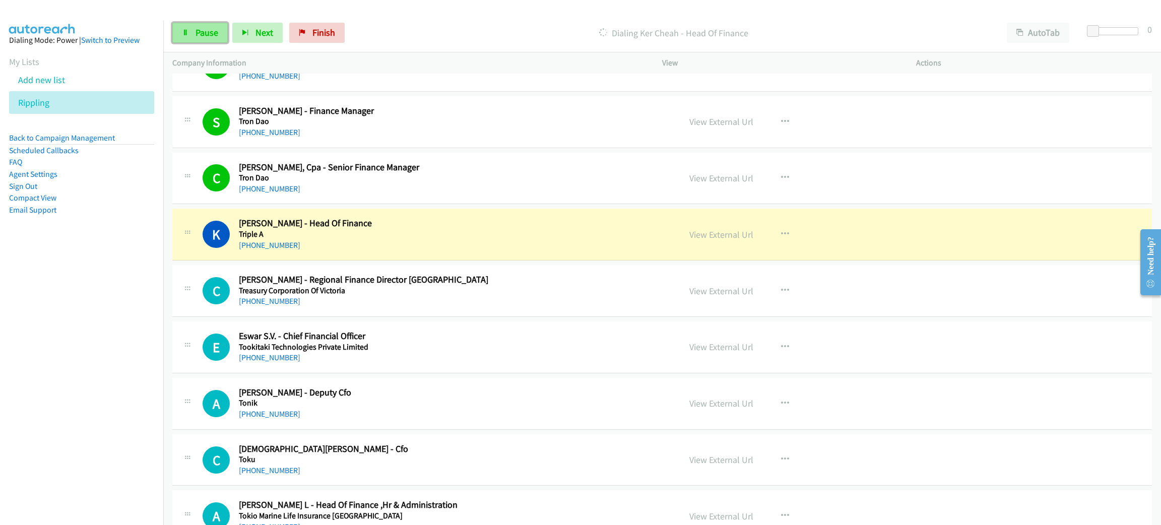
click at [198, 30] on span "Pause" at bounding box center [207, 33] width 23 height 12
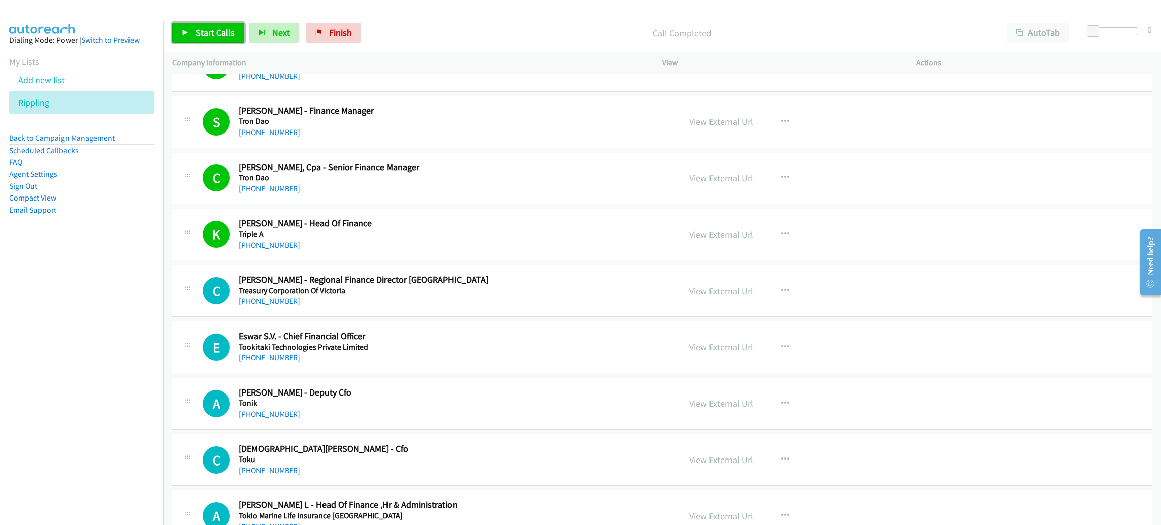
click at [207, 29] on span "Start Calls" at bounding box center [215, 33] width 39 height 12
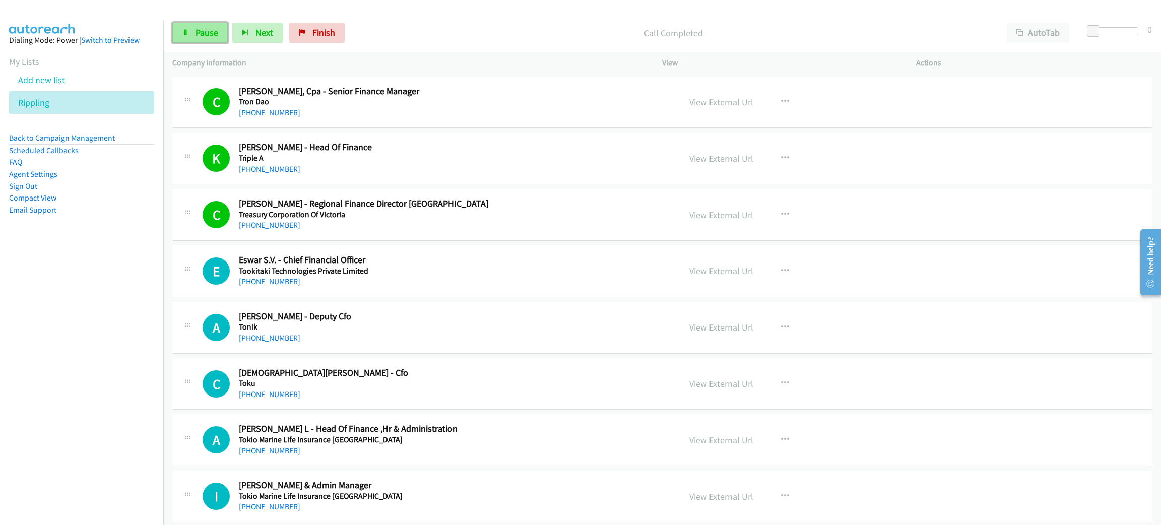
click at [212, 35] on span "Pause" at bounding box center [207, 33] width 23 height 12
click at [211, 39] on link "Start Calls" at bounding box center [208, 33] width 72 height 20
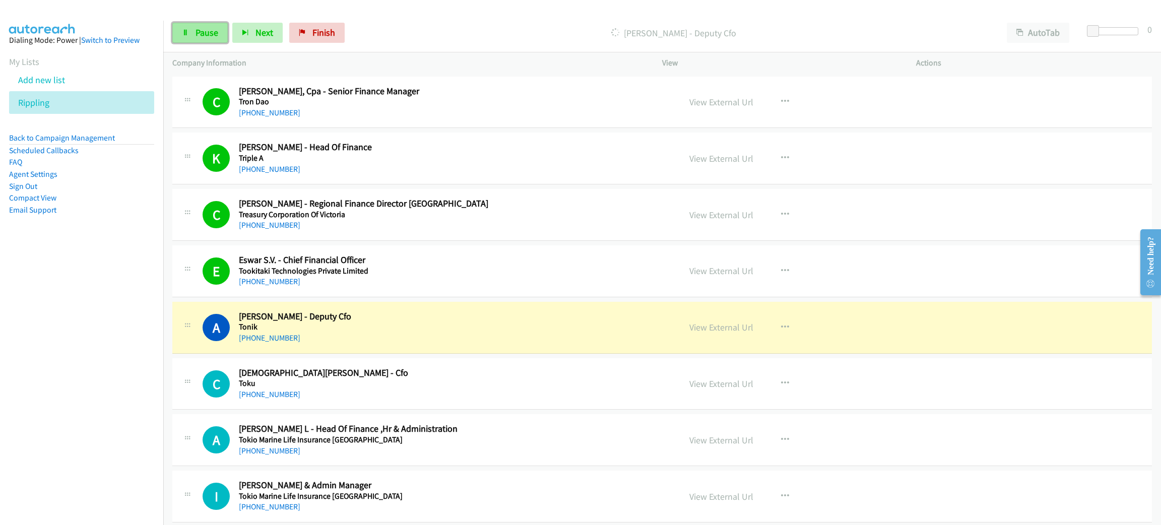
click at [209, 35] on span "Pause" at bounding box center [207, 33] width 23 height 12
click at [730, 330] on link "View External Url" at bounding box center [722, 328] width 64 height 12
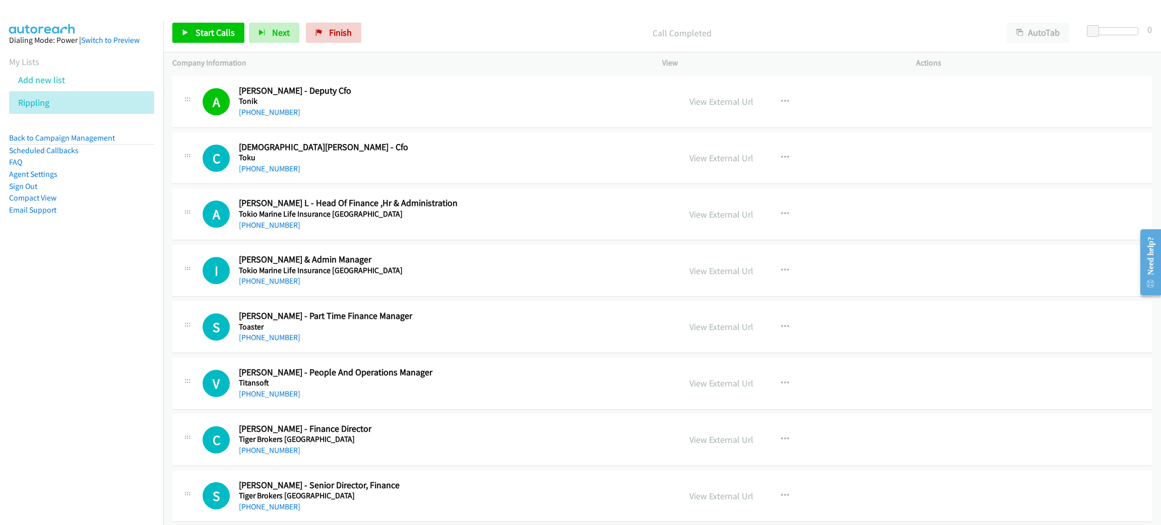
scroll to position [2344, 0]
click at [230, 33] on span "Start Calls" at bounding box center [215, 33] width 39 height 12
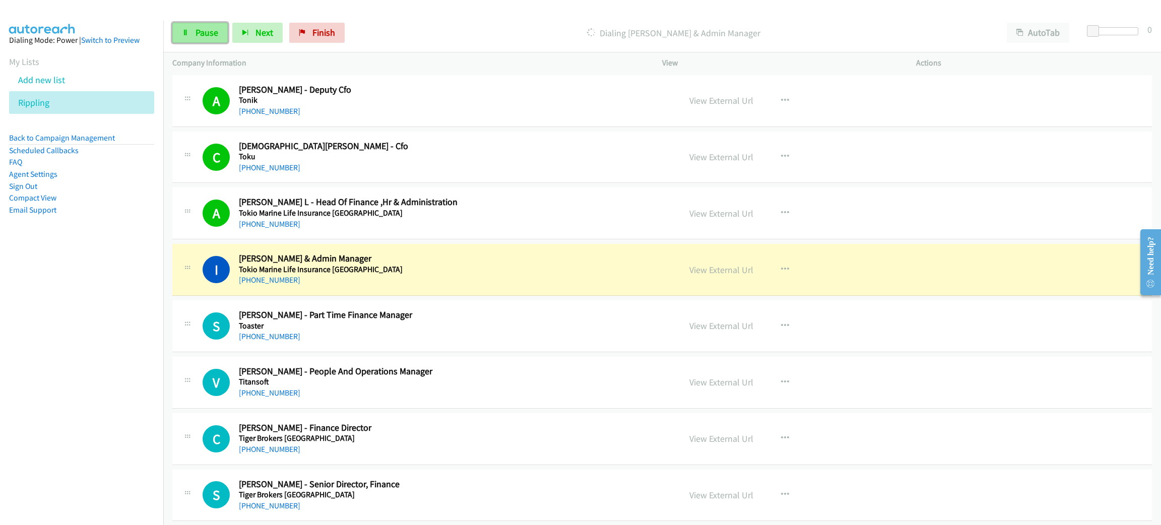
click at [204, 36] on span "Pause" at bounding box center [207, 33] width 23 height 12
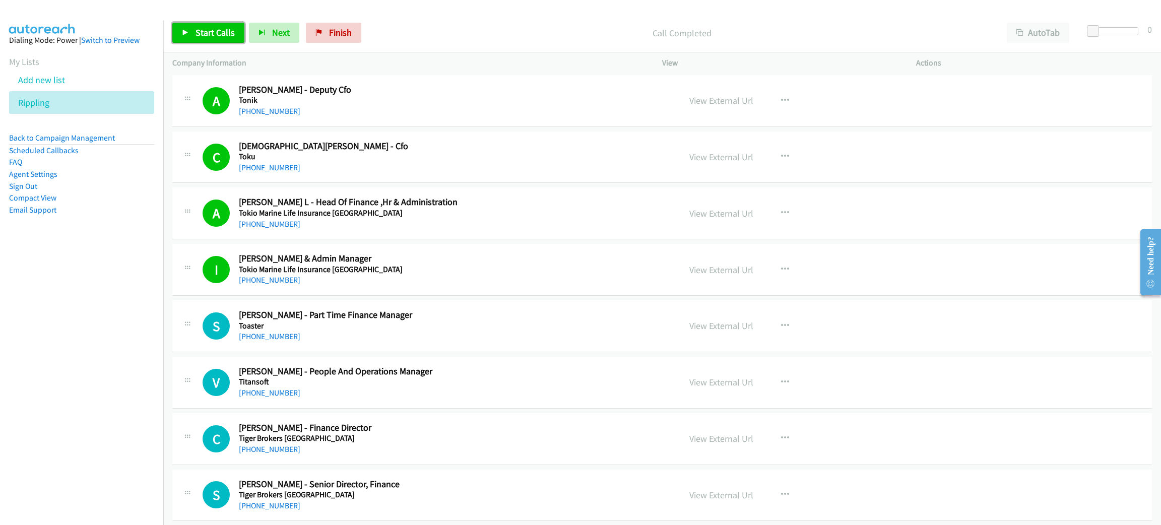
click at [196, 38] on span "Start Calls" at bounding box center [215, 33] width 39 height 12
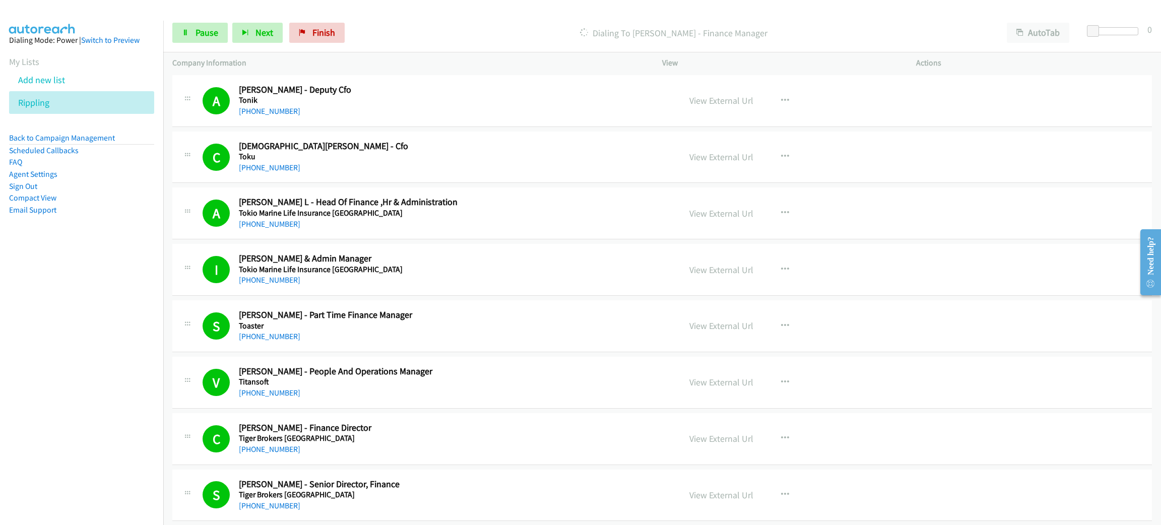
scroll to position [2797, 0]
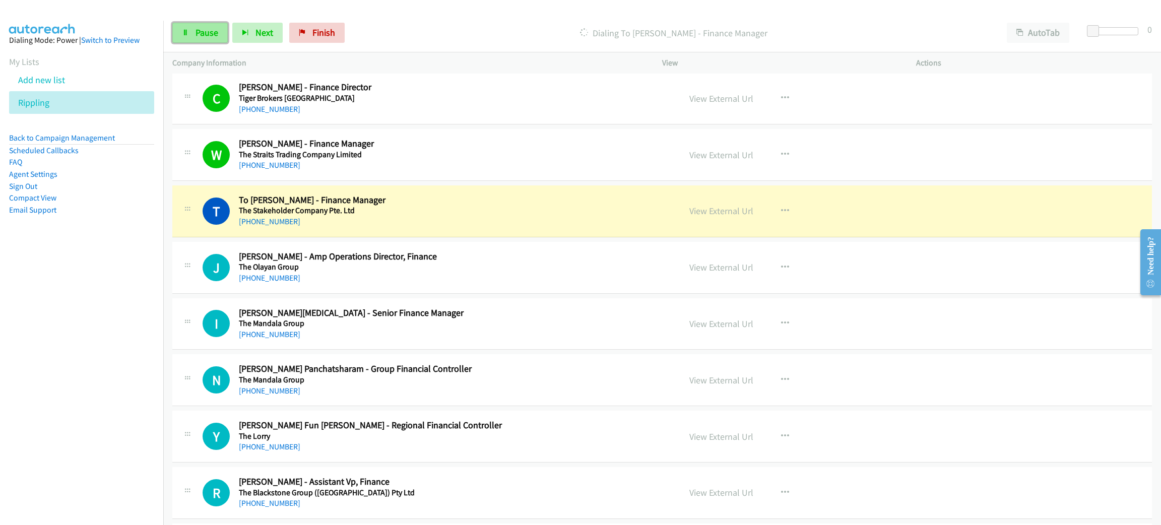
click at [194, 29] on link "Pause" at bounding box center [199, 33] width 55 height 20
click at [500, 237] on div "T Callback Scheduled To Giang Nguyen - Finance Manager The Stakeholder Company …" at bounding box center [662, 211] width 980 height 52
click at [716, 211] on link "View External Url" at bounding box center [722, 211] width 64 height 12
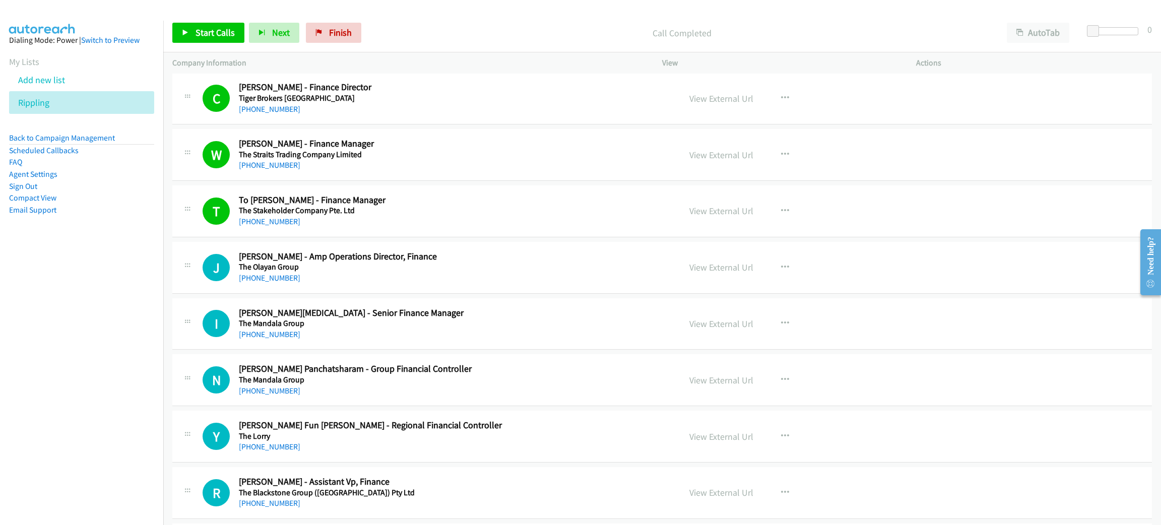
click at [192, 21] on div "Start Calls Pause Next Finish Call Completed AutoTab AutoTab 0" at bounding box center [662, 33] width 998 height 39
click at [197, 32] on span "Start Calls" at bounding box center [215, 33] width 39 height 12
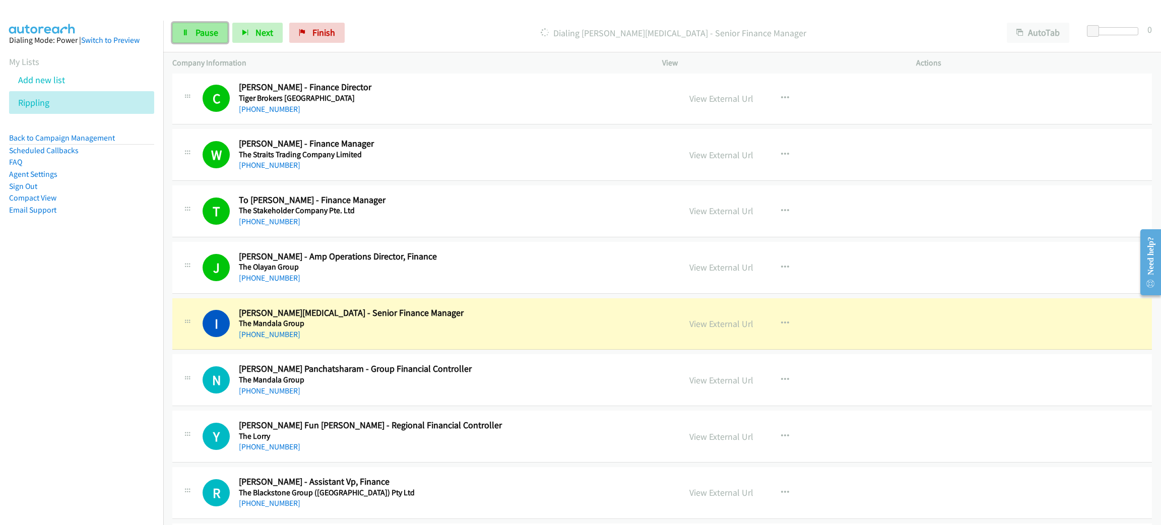
click at [204, 35] on span "Pause" at bounding box center [207, 33] width 23 height 12
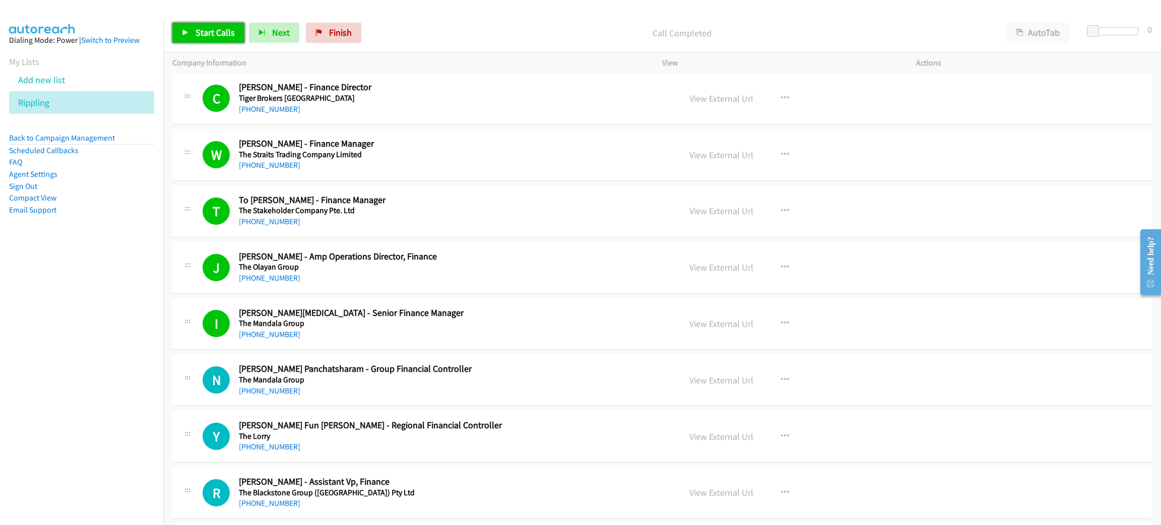
click at [207, 32] on span "Start Calls" at bounding box center [215, 33] width 39 height 12
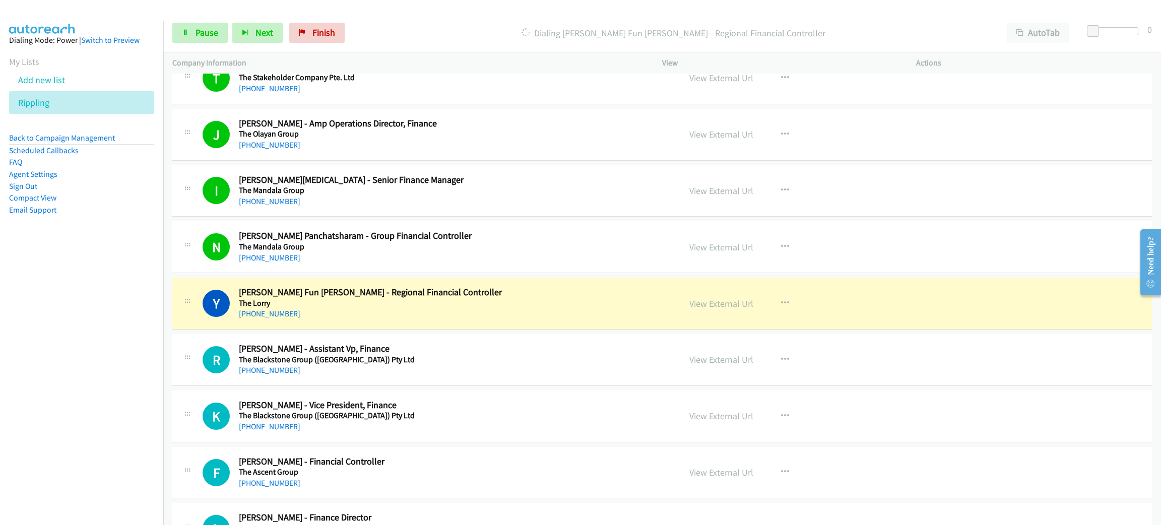
scroll to position [3024, 0]
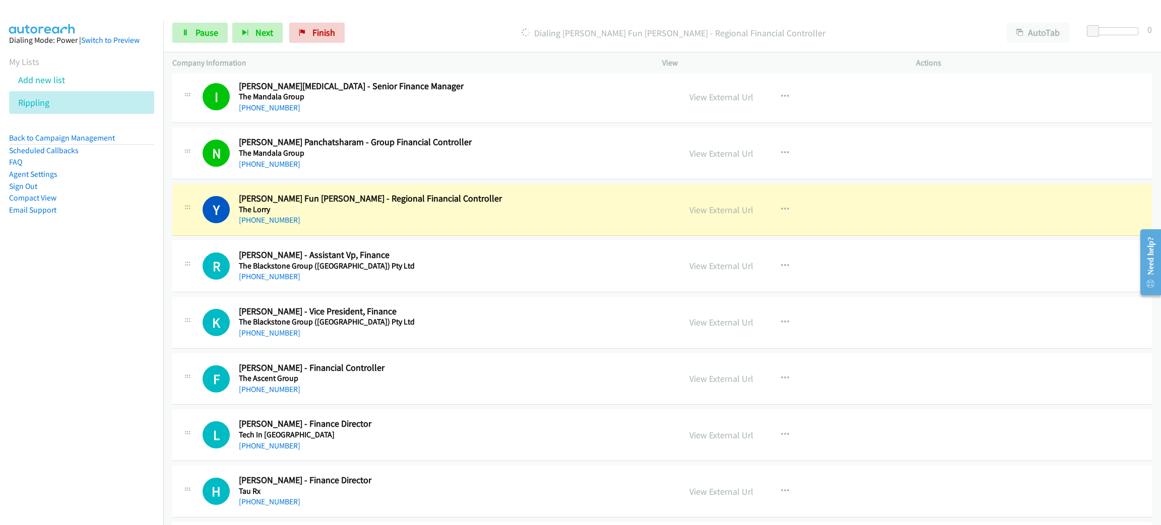
click at [447, 215] on h5 "The Lorry" at bounding box center [452, 210] width 427 height 10
click at [207, 37] on span "Pause" at bounding box center [207, 33] width 23 height 12
click at [725, 214] on link "View External Url" at bounding box center [722, 210] width 64 height 12
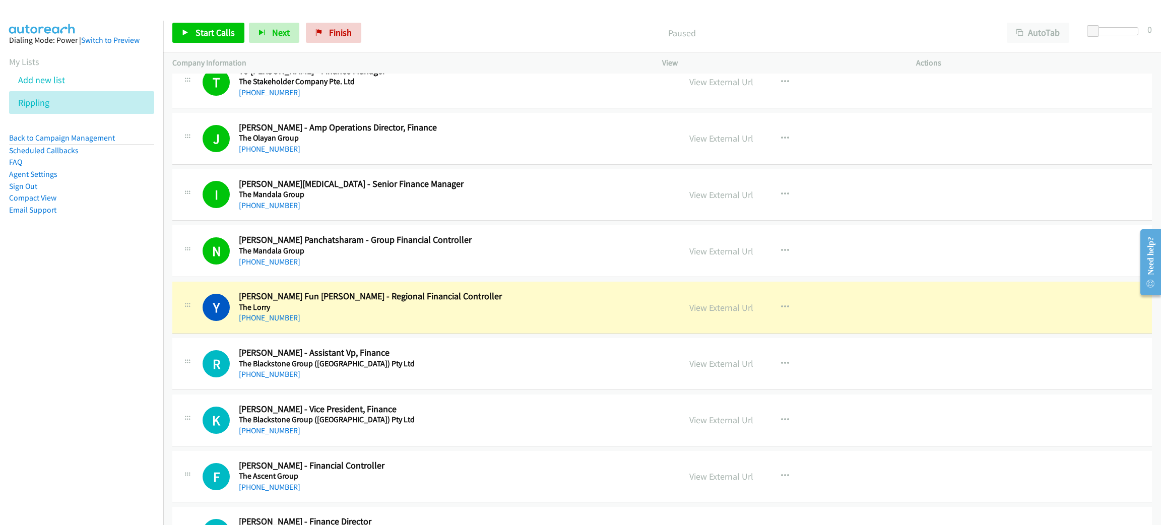
scroll to position [2948, 0]
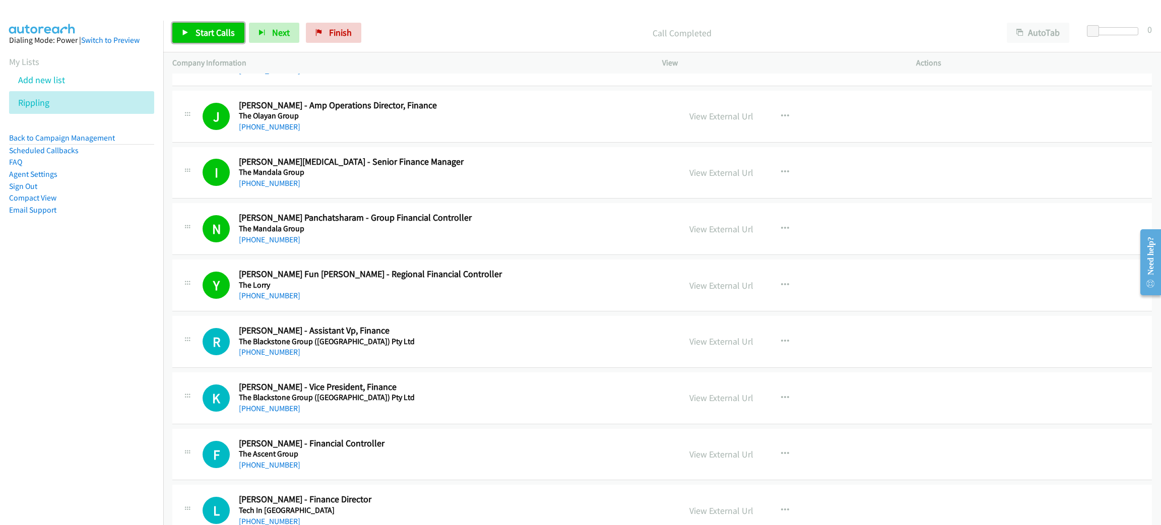
click at [214, 29] on span "Start Calls" at bounding box center [215, 33] width 39 height 12
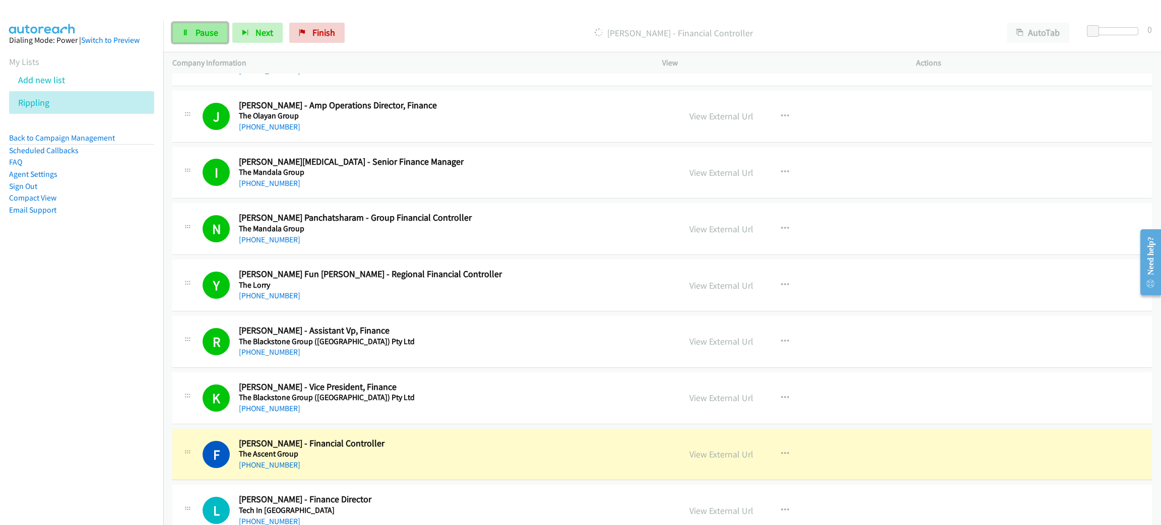
click at [206, 25] on link "Pause" at bounding box center [199, 33] width 55 height 20
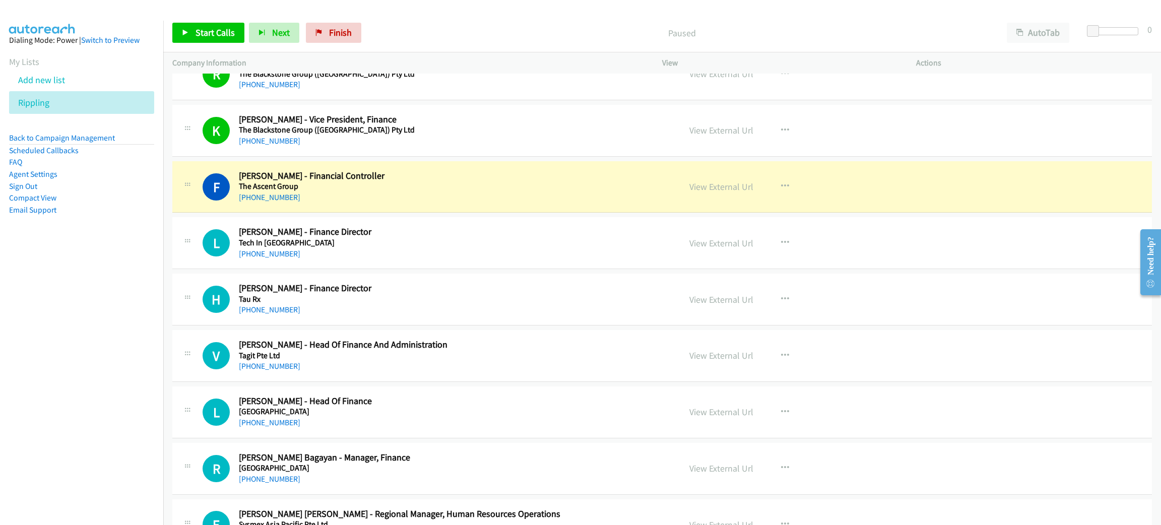
scroll to position [3251, 0]
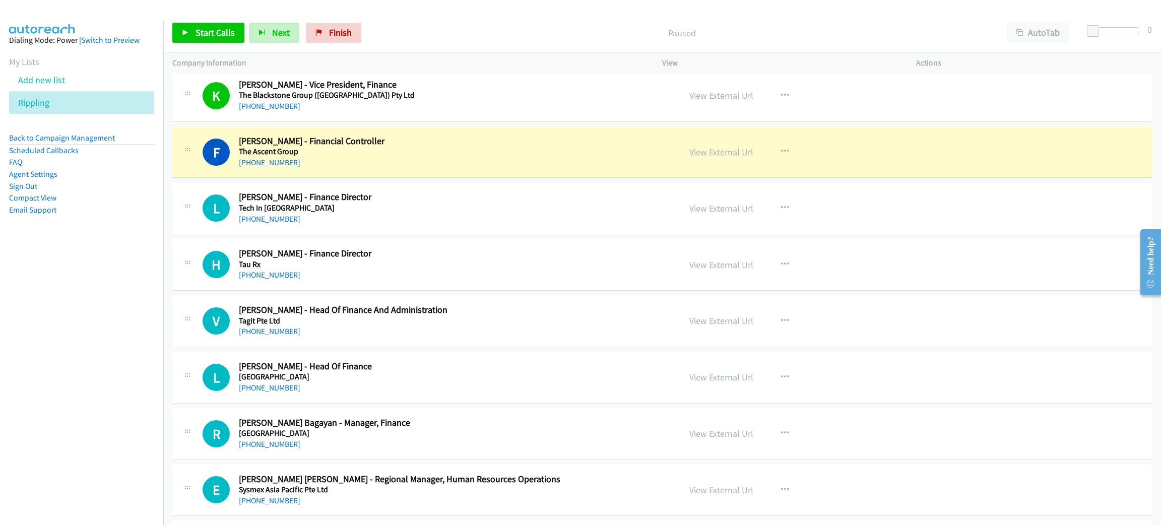
click at [716, 157] on link "View External Url" at bounding box center [722, 152] width 64 height 12
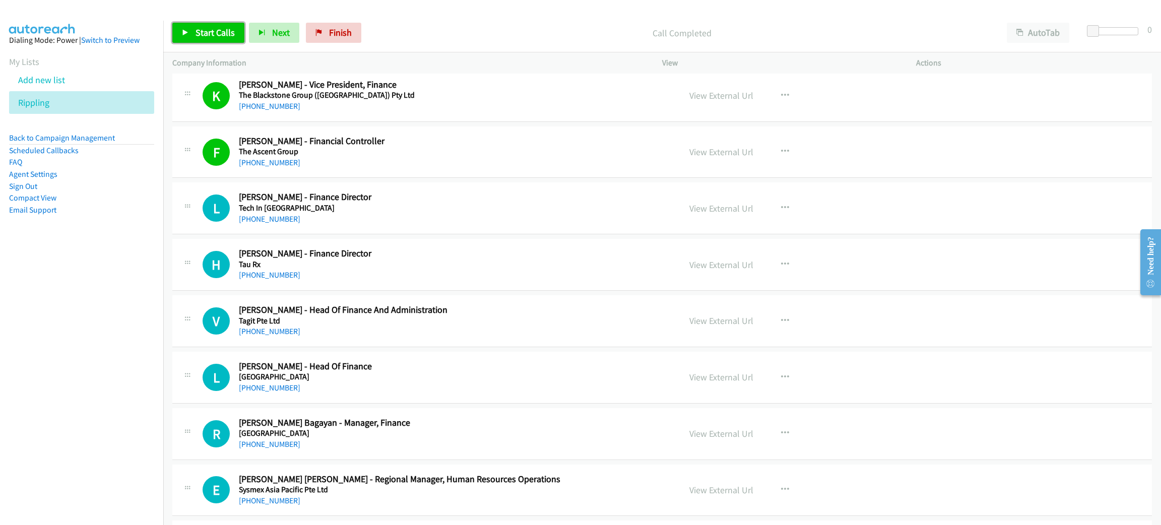
click at [222, 34] on span "Start Calls" at bounding box center [215, 33] width 39 height 12
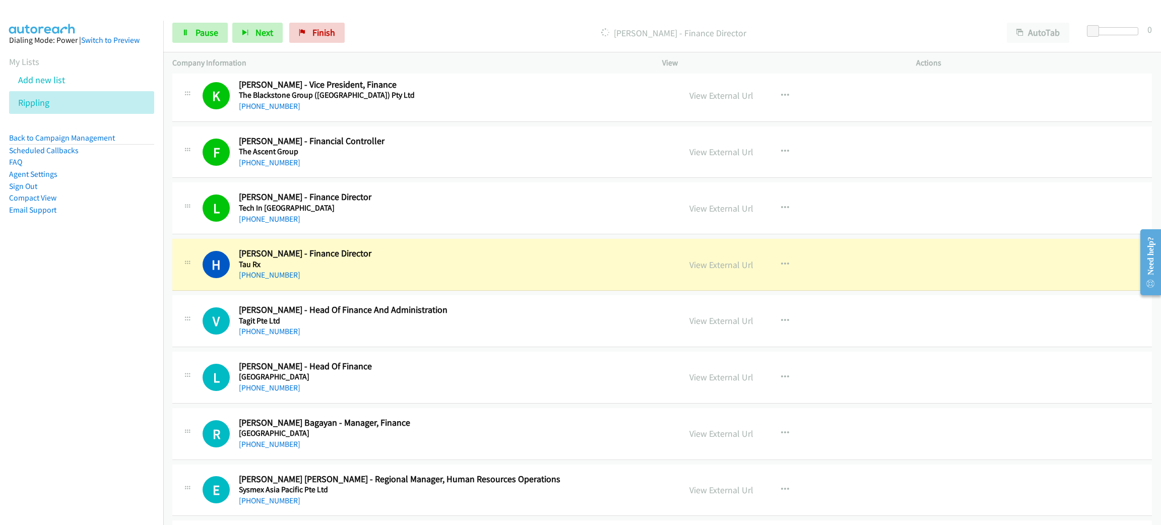
click at [480, 268] on h5 "Tau Rx" at bounding box center [452, 265] width 427 height 10
click at [192, 24] on link "Pause" at bounding box center [199, 33] width 55 height 20
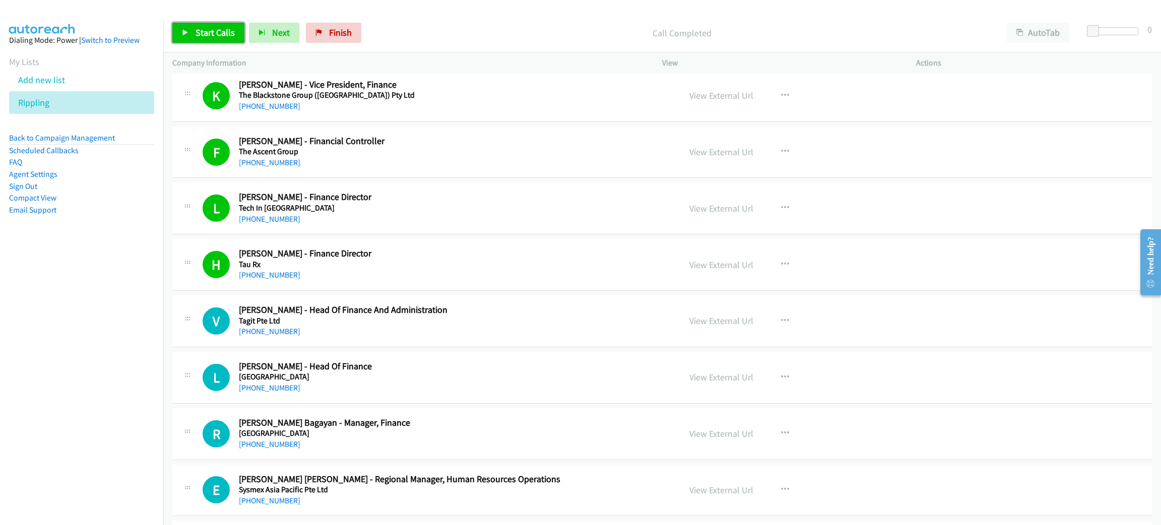
click at [229, 32] on span "Start Calls" at bounding box center [215, 33] width 39 height 12
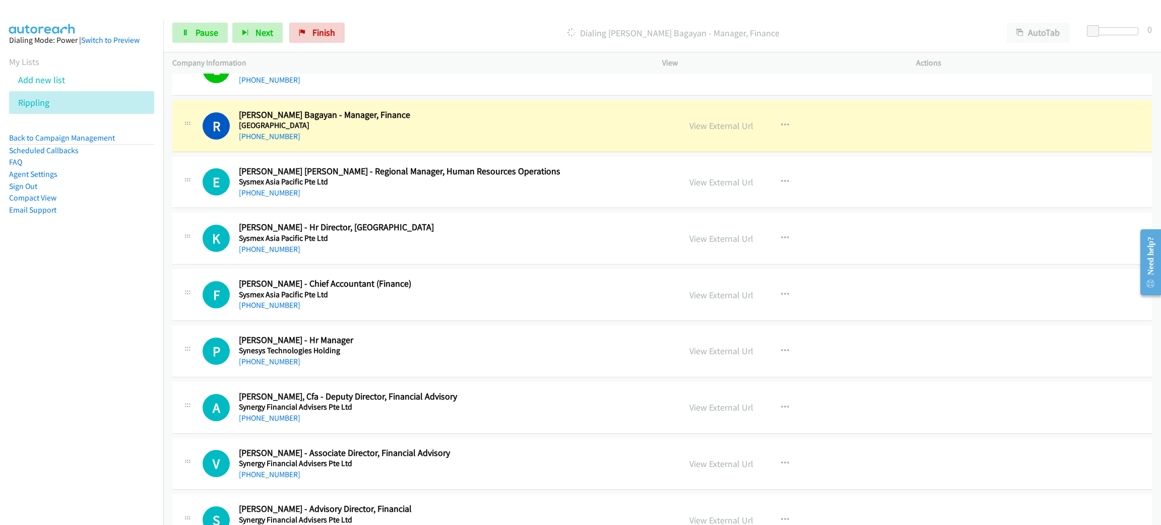
scroll to position [3553, 0]
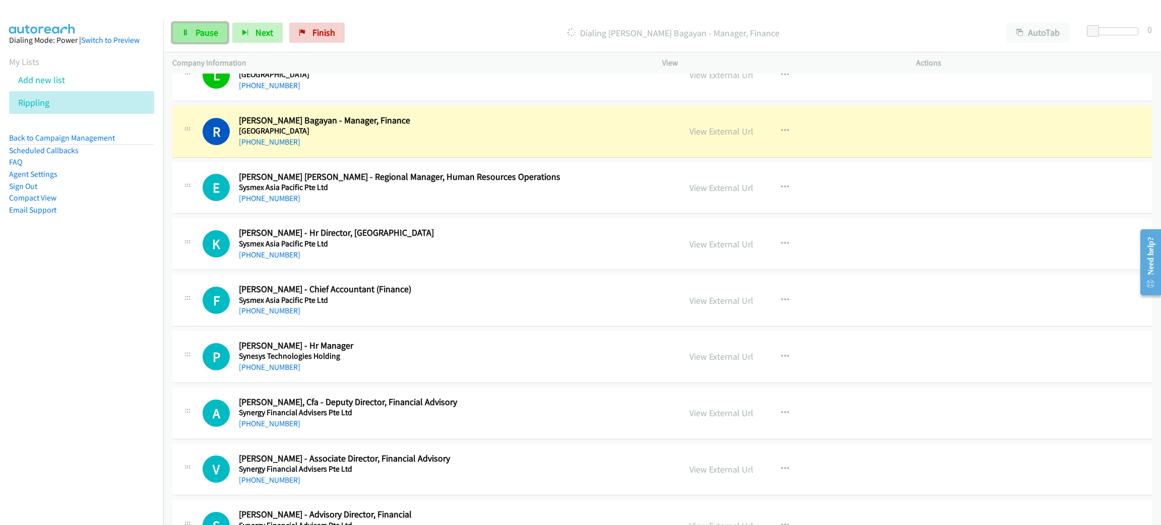
click at [214, 32] on span "Pause" at bounding box center [207, 33] width 23 height 12
click at [476, 136] on h5 "T32 Dental Centre" at bounding box center [452, 131] width 427 height 10
click at [716, 137] on link "View External Url" at bounding box center [722, 132] width 64 height 12
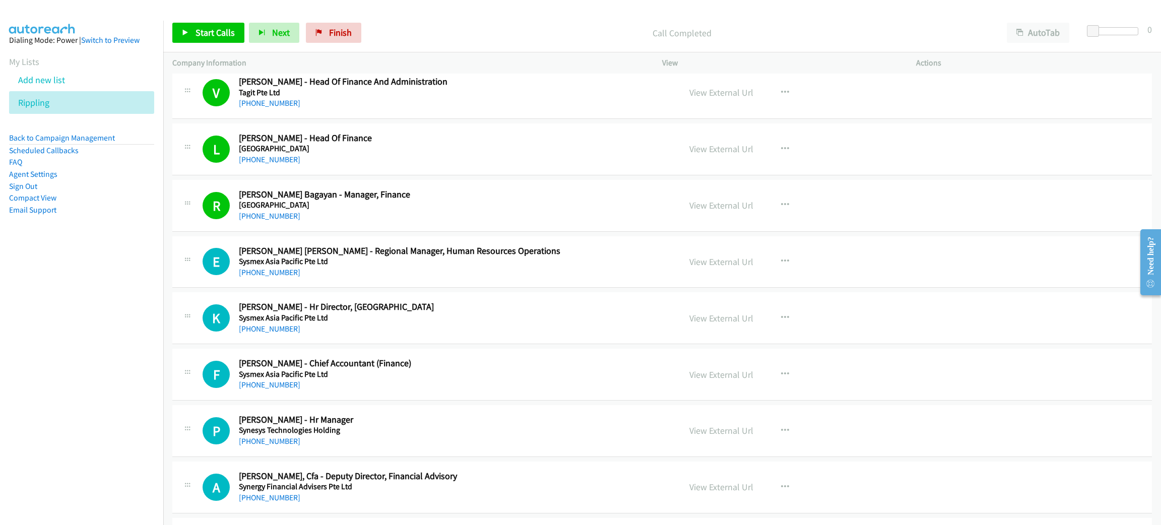
scroll to position [3478, 0]
click at [502, 36] on p "Call Completed" at bounding box center [682, 33] width 614 height 14
click at [214, 30] on span "Start Calls" at bounding box center [215, 33] width 39 height 12
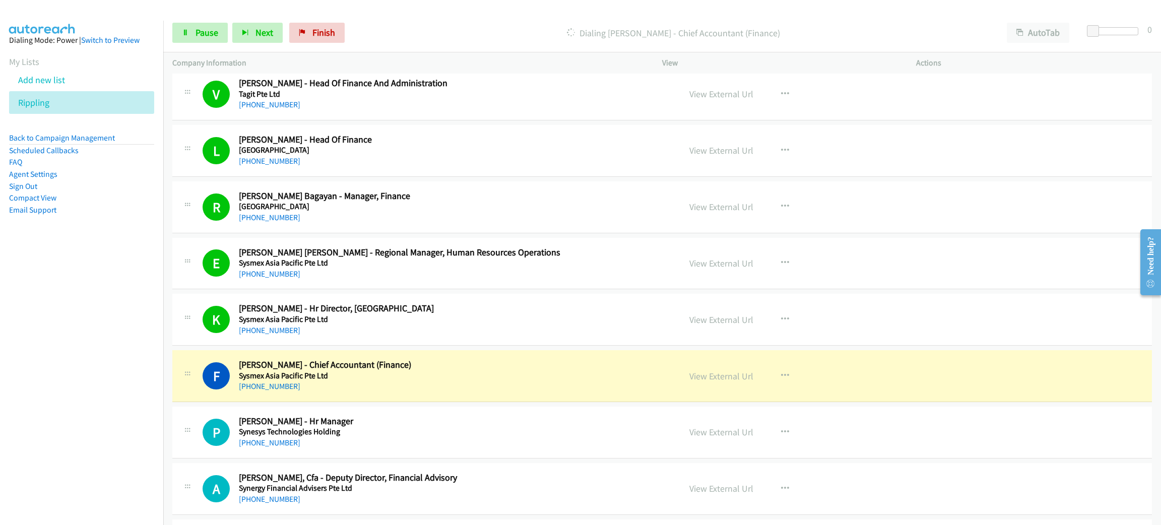
click at [207, 23] on div "Start Calls Pause Next Finish" at bounding box center [260, 33] width 177 height 20
click at [207, 28] on span "Pause" at bounding box center [207, 33] width 23 height 12
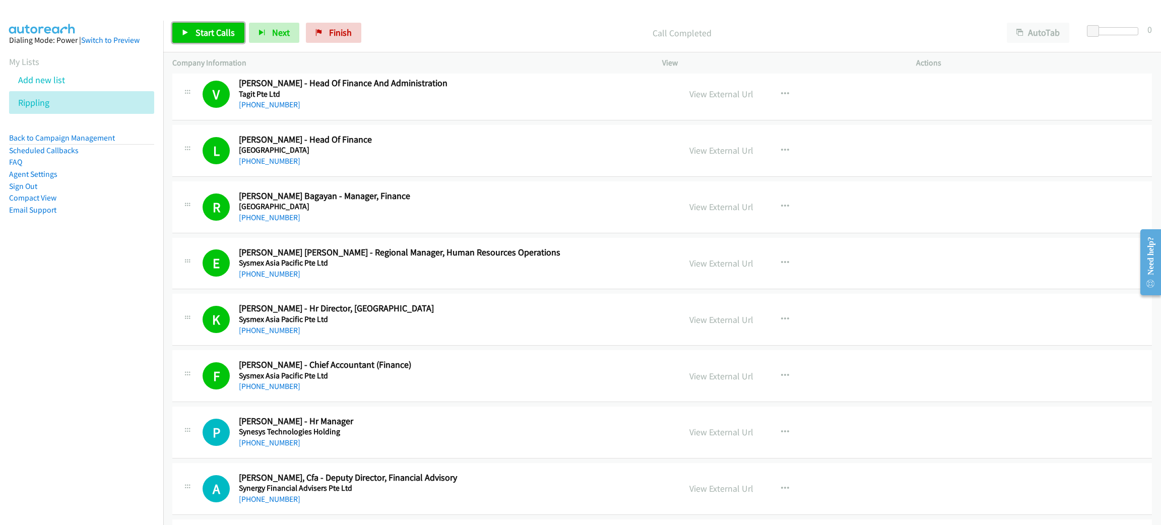
click at [198, 35] on span "Start Calls" at bounding box center [215, 33] width 39 height 12
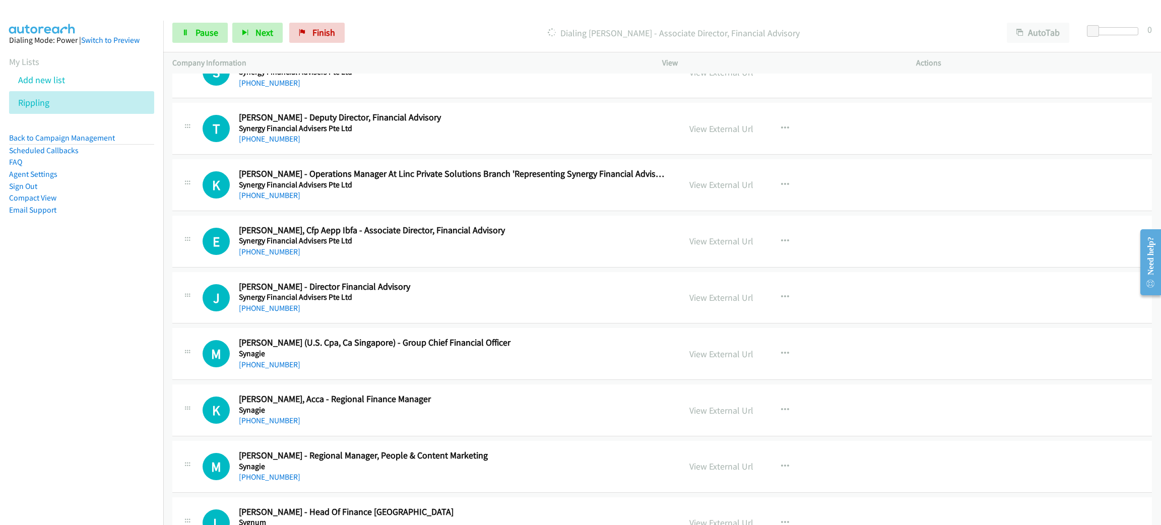
scroll to position [3780, 0]
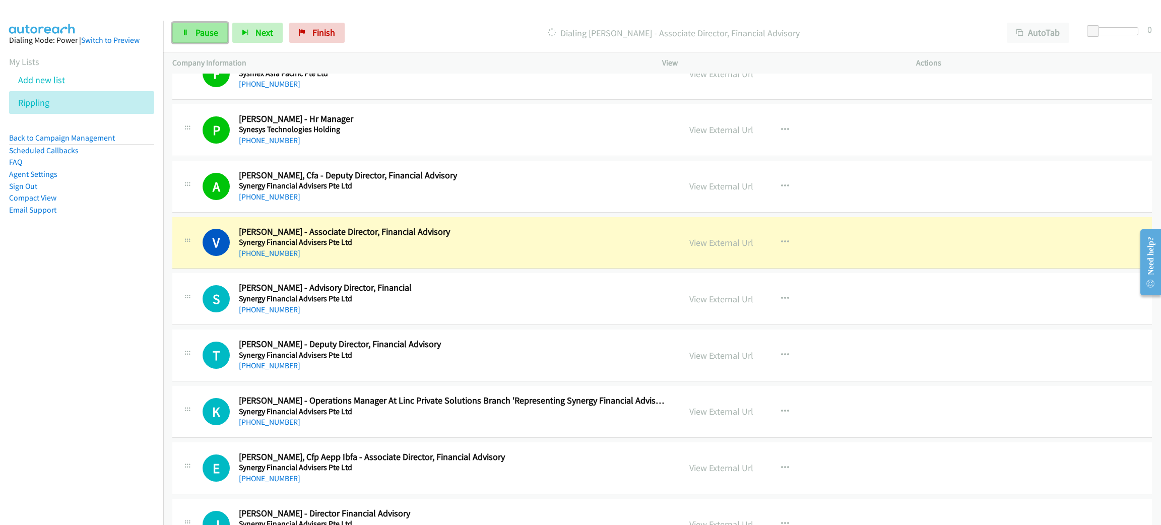
click at [202, 33] on span "Pause" at bounding box center [207, 33] width 23 height 12
click at [473, 248] on h5 "Synergy Financial Advisers Pte Ltd" at bounding box center [452, 242] width 427 height 10
click at [455, 248] on h5 "Synergy Financial Advisers Pte Ltd" at bounding box center [452, 242] width 427 height 10
click at [467, 244] on h5 "Synergy Financial Advisers Pte Ltd" at bounding box center [452, 242] width 427 height 10
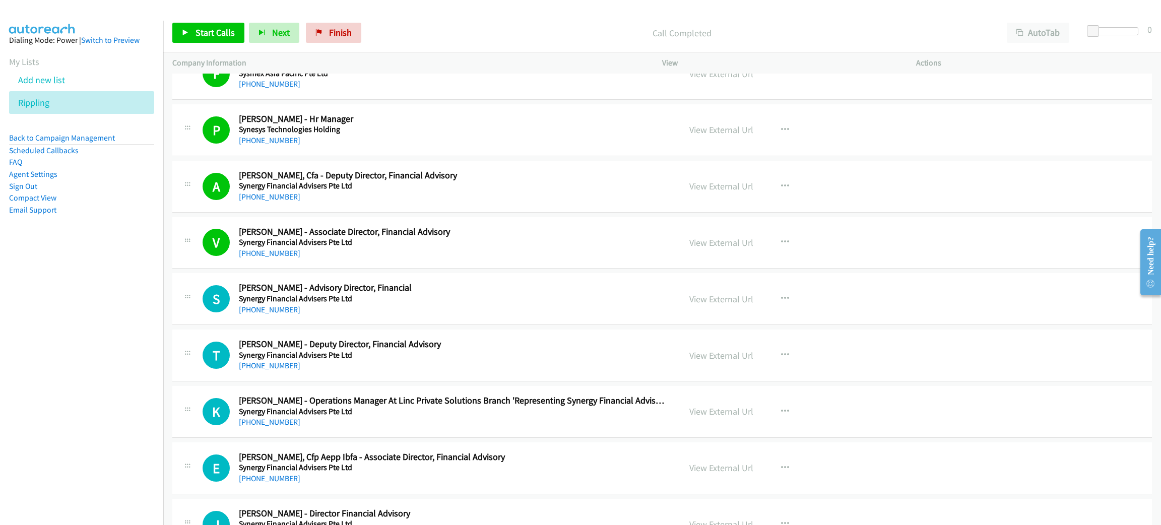
click at [200, 23] on div "Start Calls Pause Next Finish" at bounding box center [269, 33] width 194 height 20
click at [200, 25] on link "Start Calls" at bounding box center [208, 33] width 72 height 20
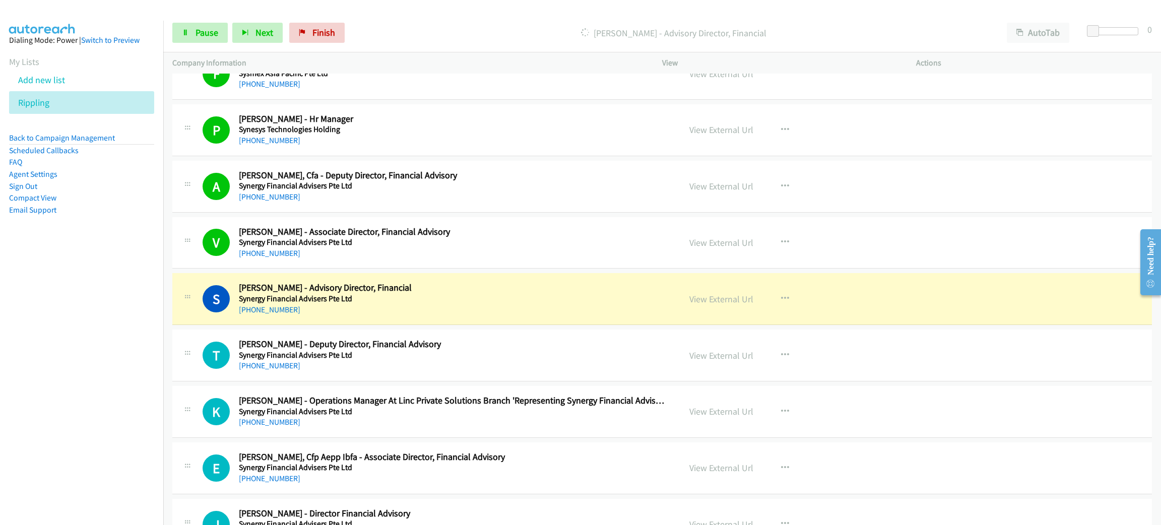
click at [518, 340] on div "T Callback Scheduled Tynn Lim - Deputy Director, Financial Advisory Synergy Fin…" at bounding box center [662, 356] width 980 height 52
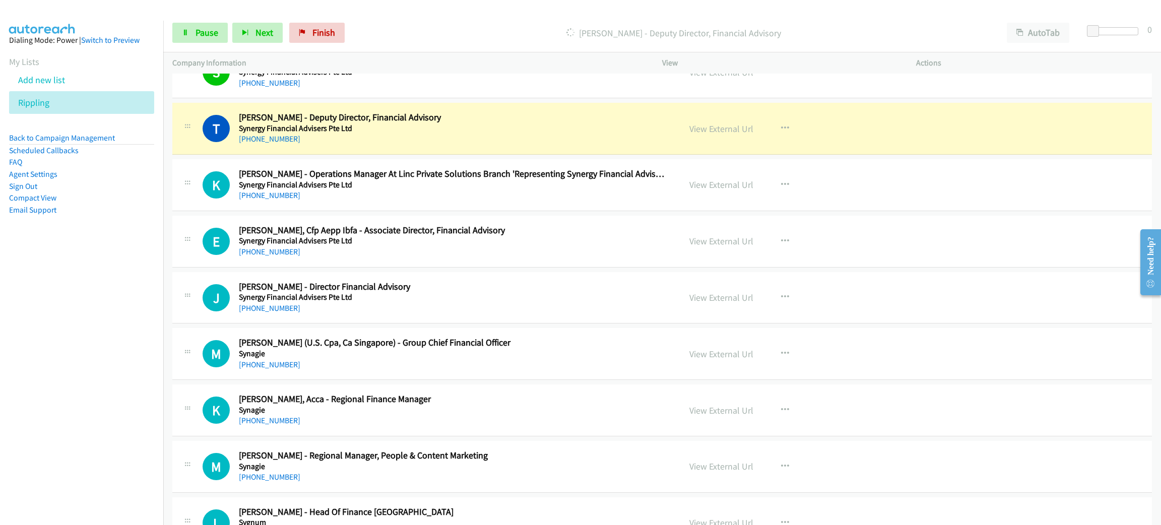
scroll to position [4082, 0]
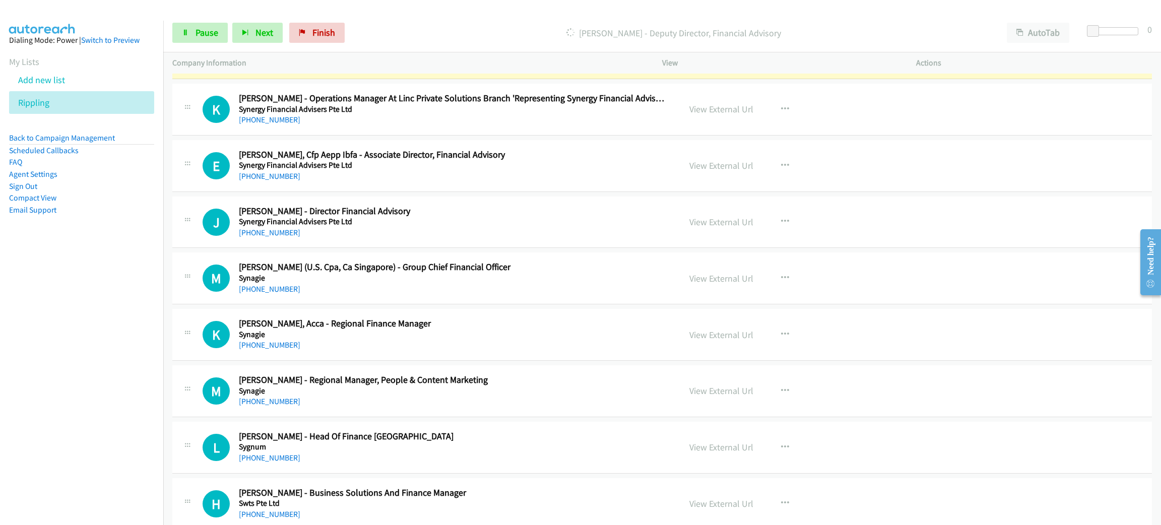
click at [536, 295] on div "+65 9731 0073" at bounding box center [452, 289] width 427 height 12
click at [781, 282] on icon "button" at bounding box center [785, 278] width 8 height 8
click at [757, 353] on link "Start Calls Here" at bounding box center [731, 344] width 134 height 20
click at [208, 38] on span "Pause" at bounding box center [207, 33] width 23 height 12
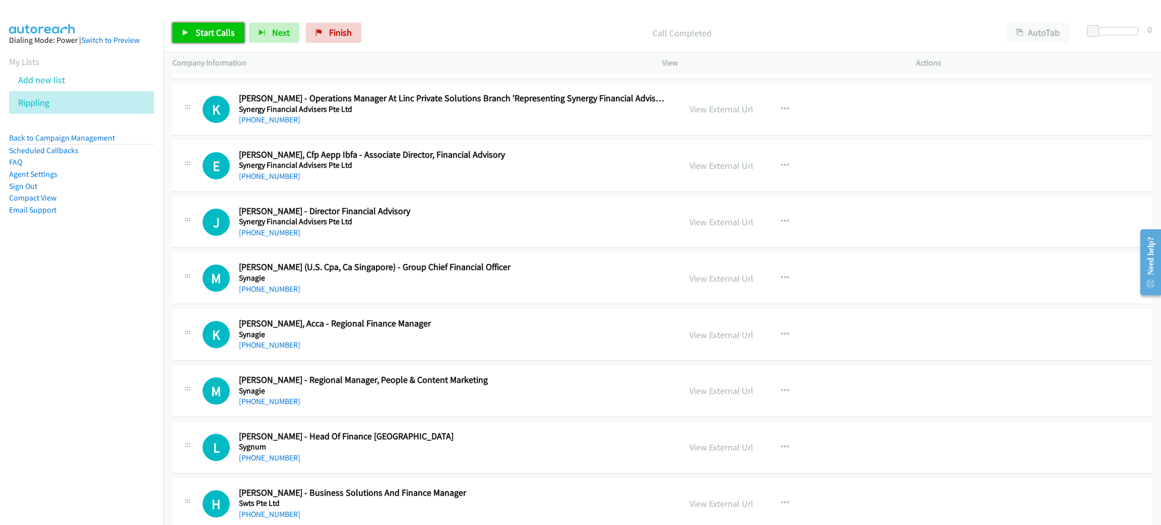
click at [213, 28] on span "Start Calls" at bounding box center [215, 33] width 39 height 12
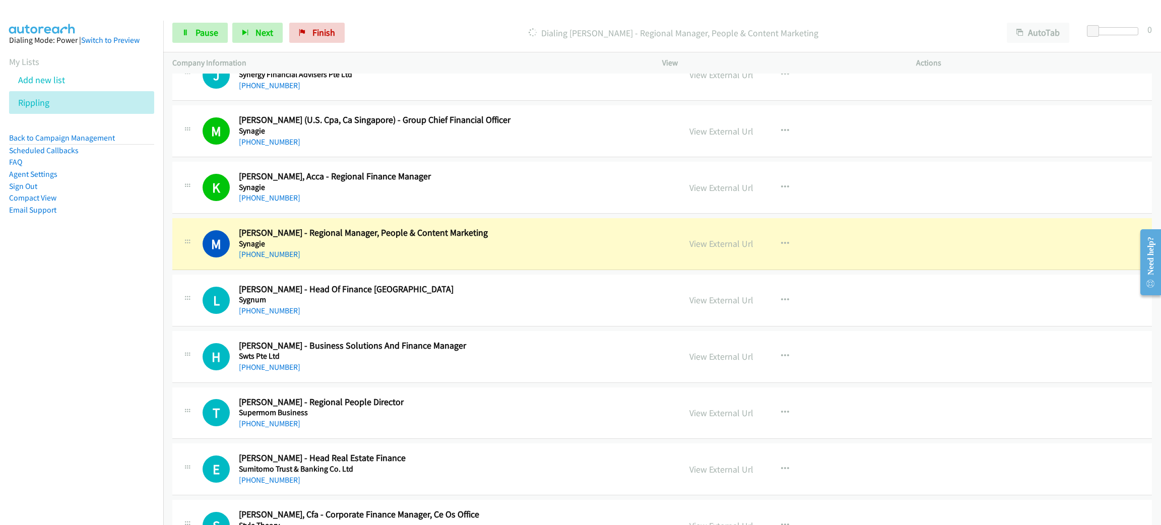
scroll to position [4234, 0]
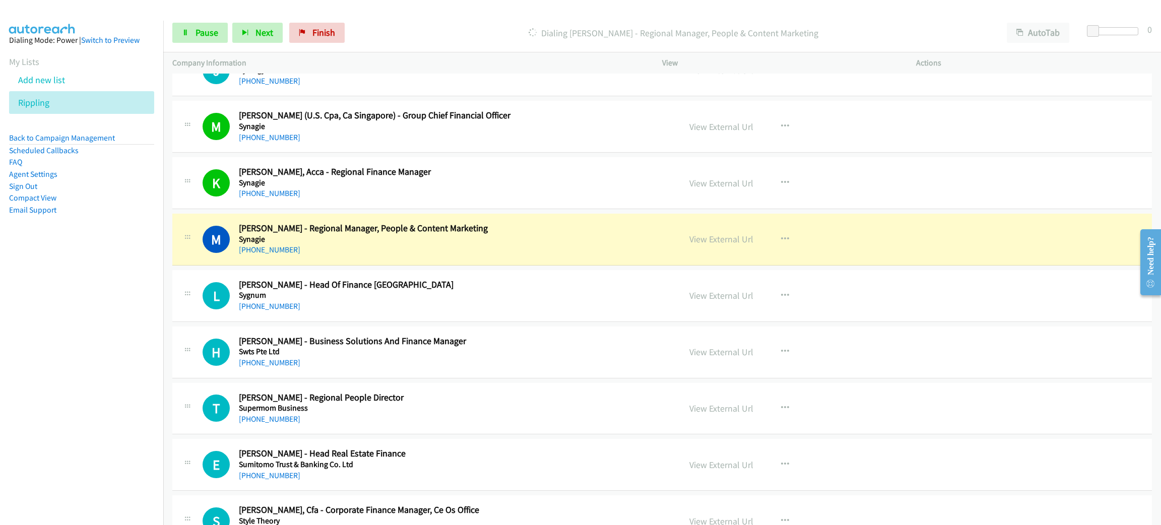
click at [508, 256] on div "+65 9385 6361" at bounding box center [452, 250] width 427 height 12
click at [207, 41] on link "Pause" at bounding box center [199, 33] width 55 height 20
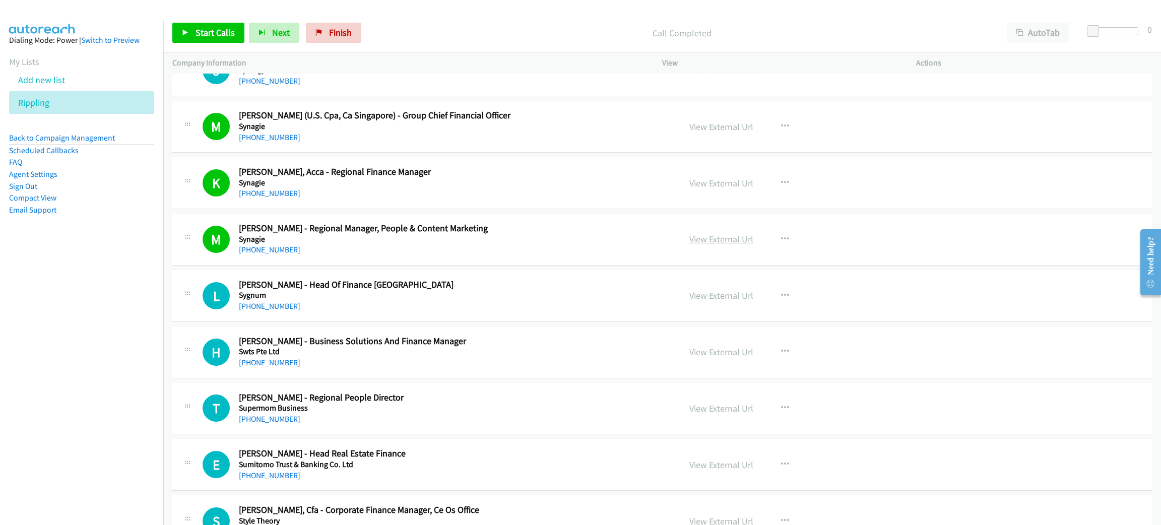
click at [704, 244] on link "View External Url" at bounding box center [722, 239] width 64 height 12
click at [219, 35] on span "Start Calls" at bounding box center [215, 33] width 39 height 12
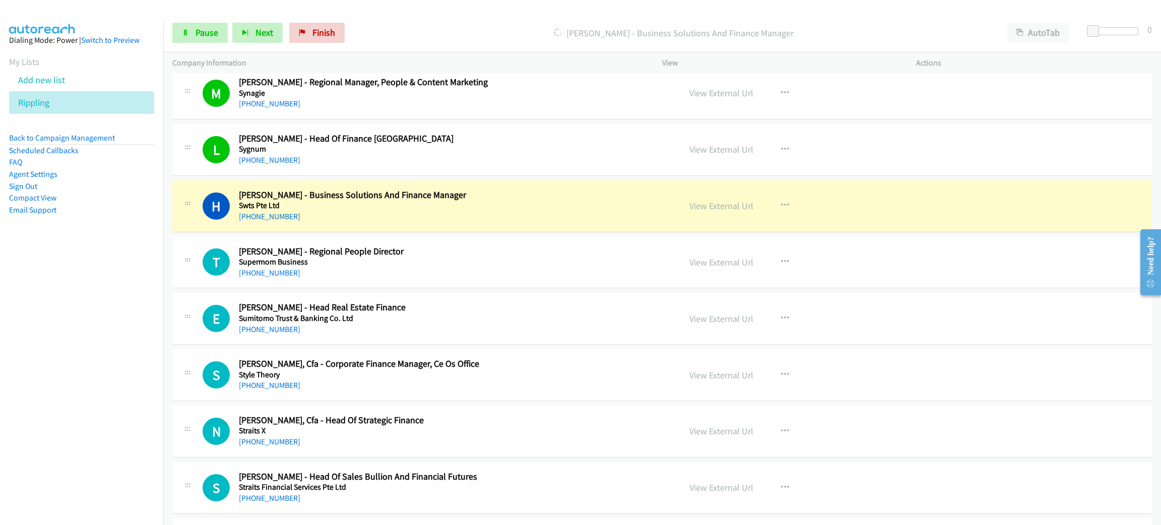
scroll to position [4385, 0]
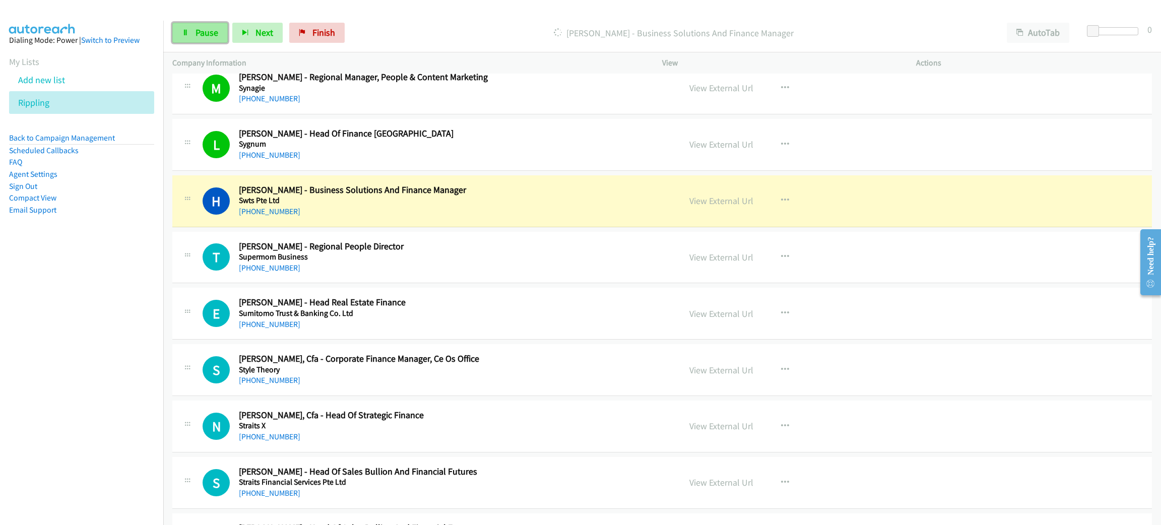
click at [199, 38] on link "Pause" at bounding box center [199, 33] width 55 height 20
click at [458, 206] on h5 "Swts Pte Ltd" at bounding box center [452, 201] width 427 height 10
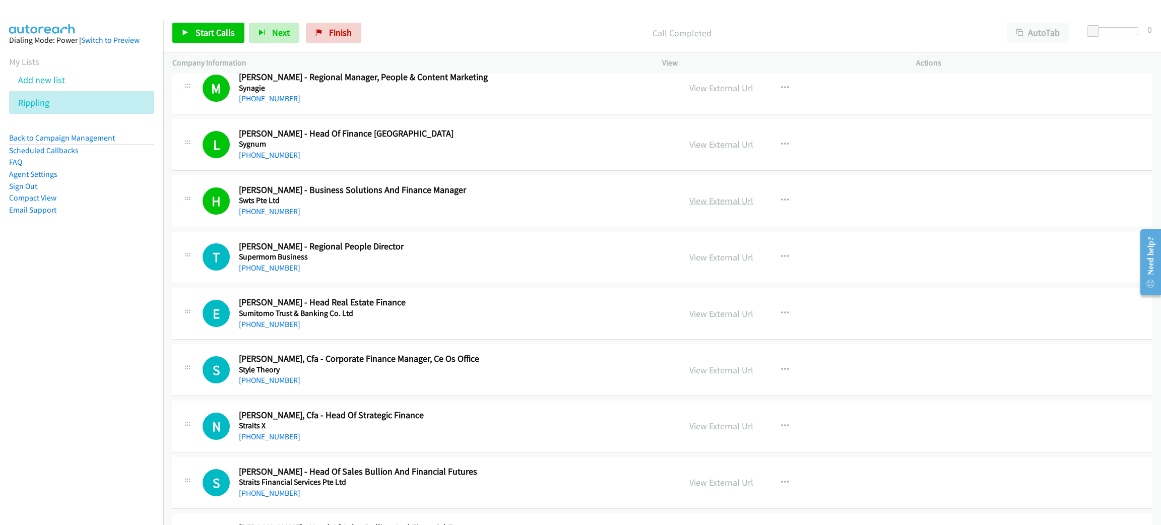
click at [724, 202] on link "View External Url" at bounding box center [722, 201] width 64 height 12
click at [211, 31] on span "Start Calls" at bounding box center [215, 33] width 39 height 12
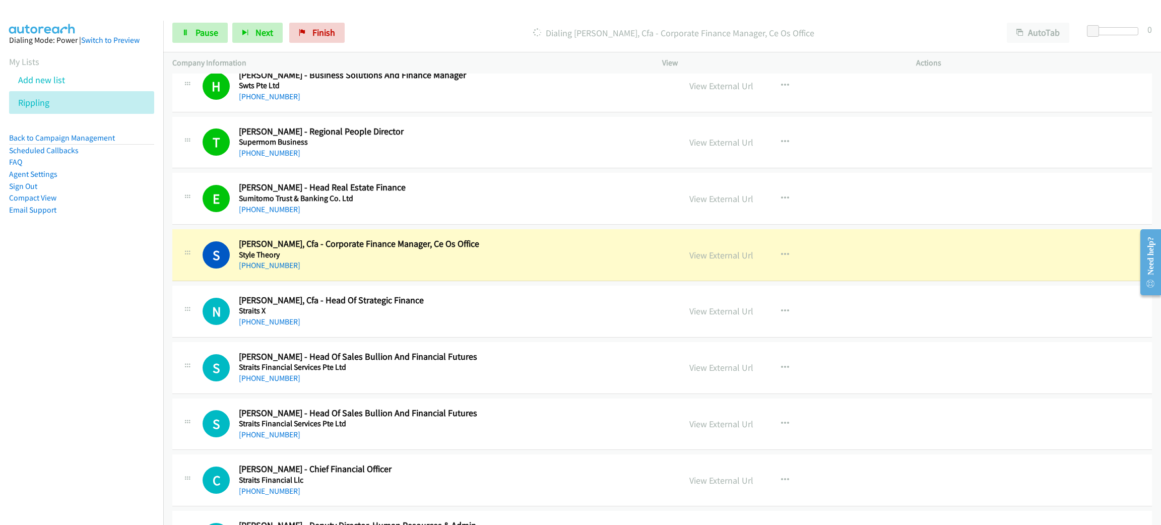
scroll to position [4537, 0]
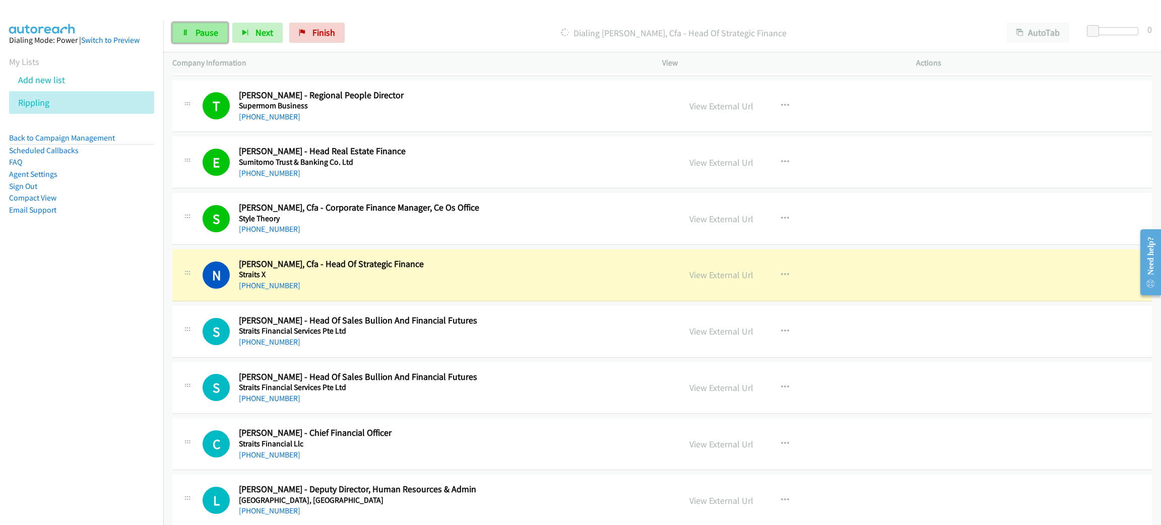
click at [204, 33] on span "Pause" at bounding box center [207, 33] width 23 height 12
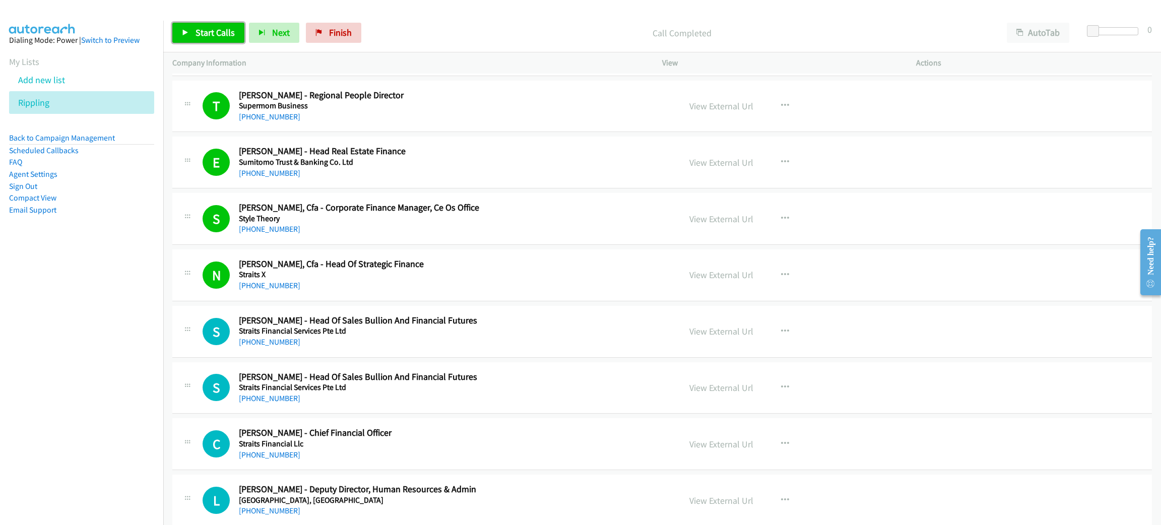
click at [202, 27] on span "Start Calls" at bounding box center [215, 33] width 39 height 12
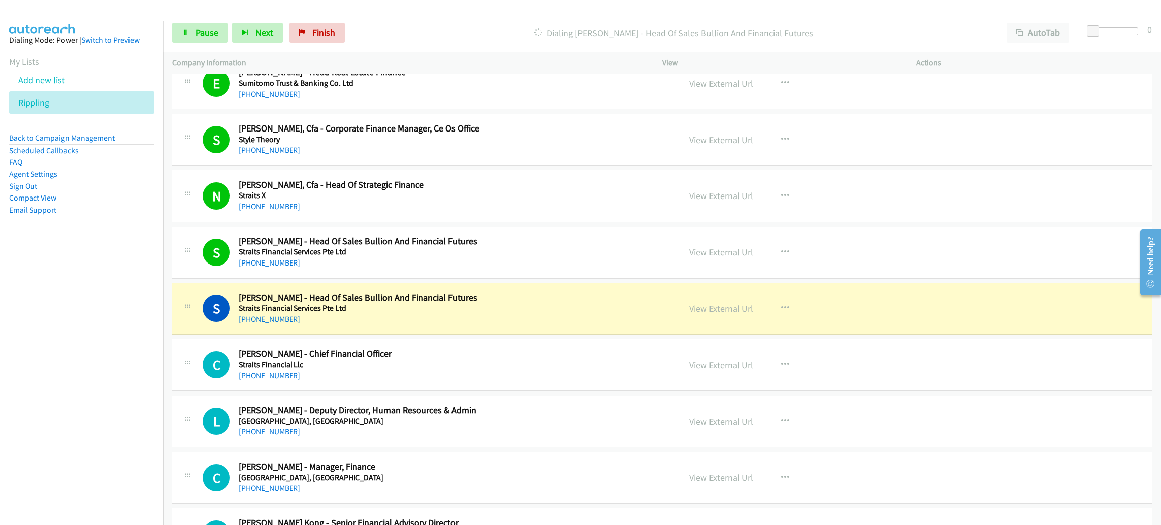
scroll to position [4688, 0]
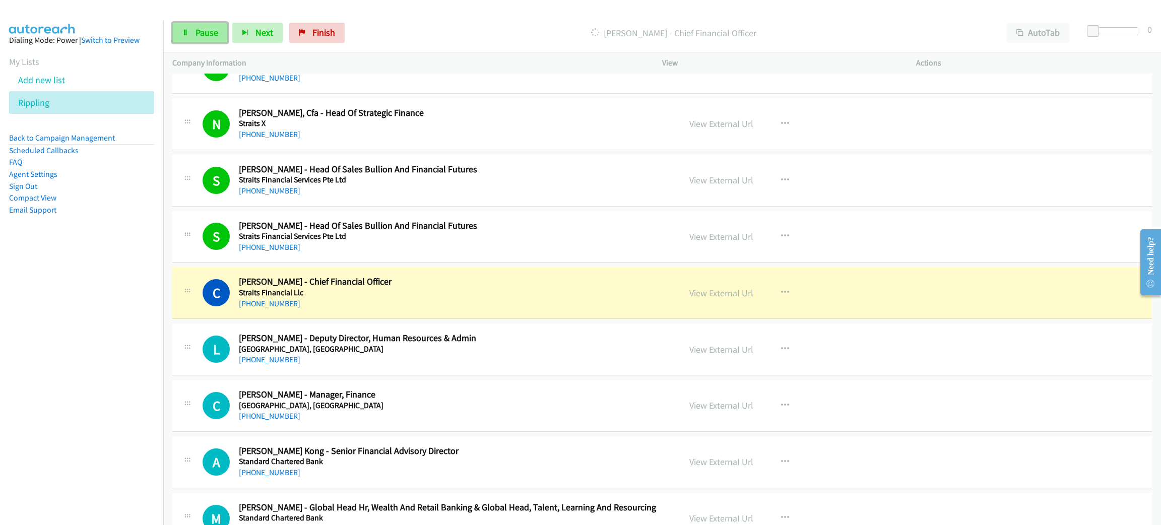
click at [209, 24] on link "Pause" at bounding box center [199, 33] width 55 height 20
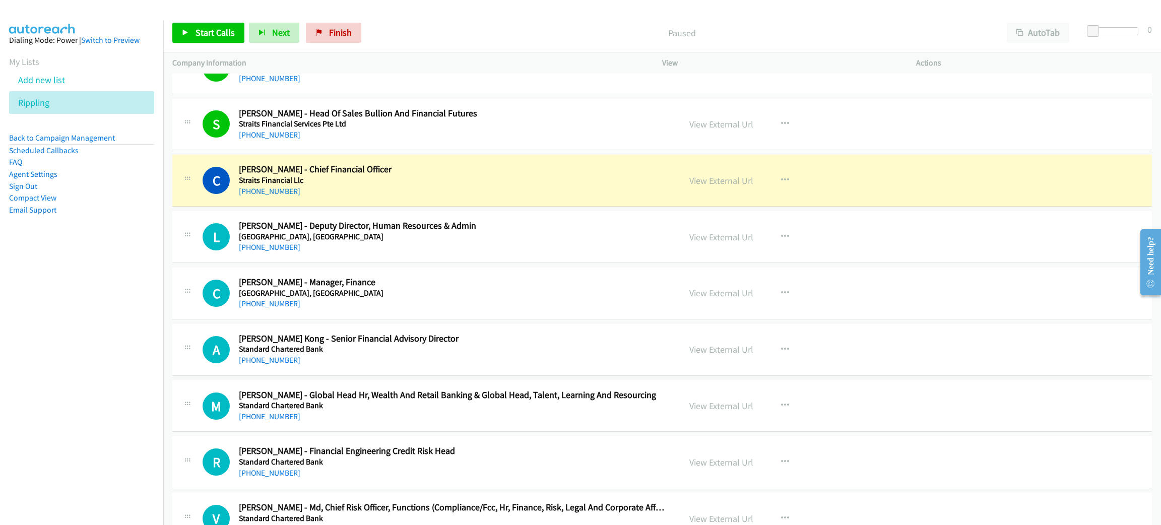
scroll to position [4839, 0]
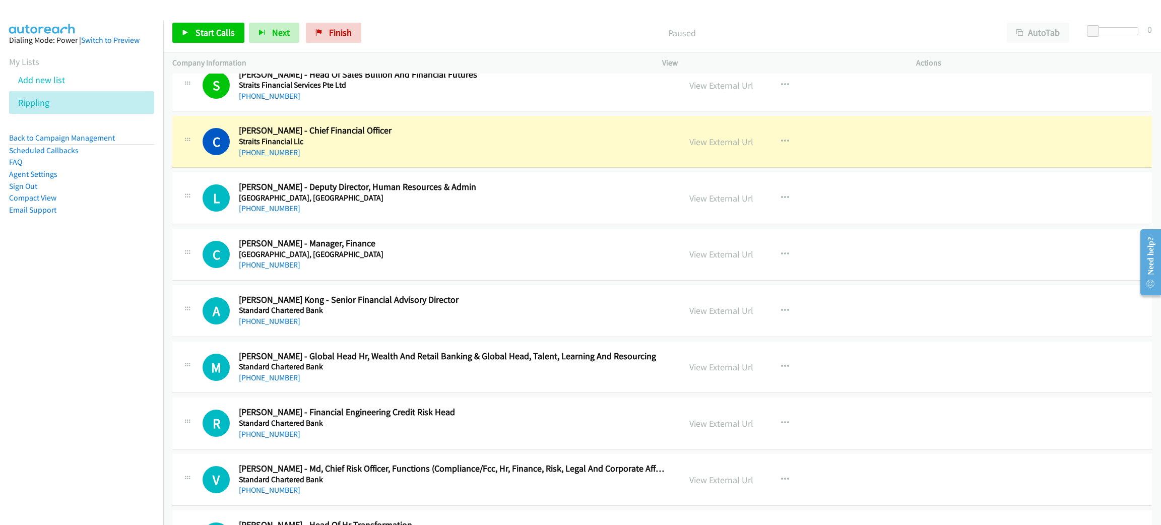
drag, startPoint x: 470, startPoint y: 151, endPoint x: 764, endPoint y: 147, distance: 293.9
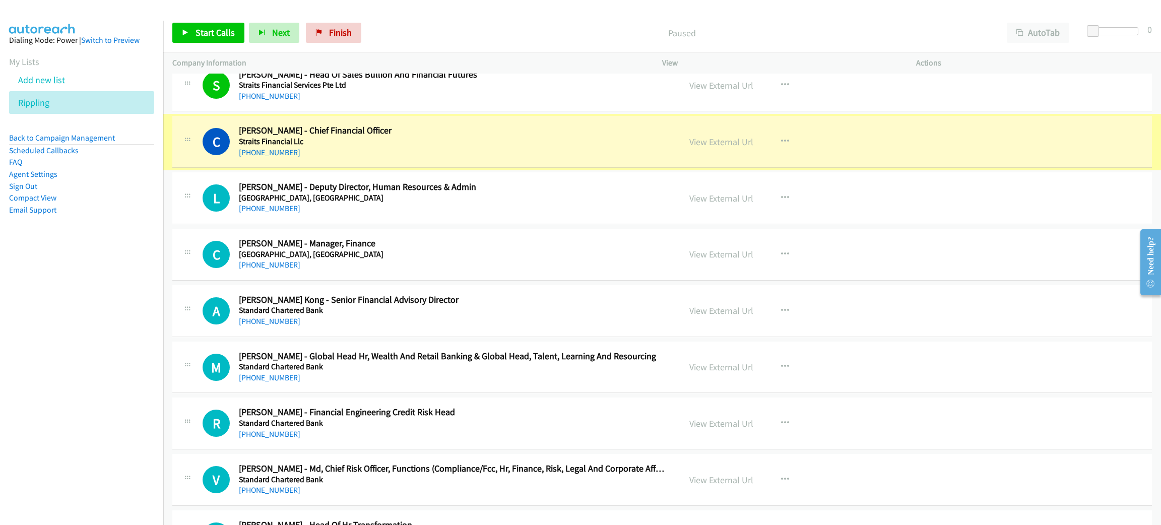
click at [724, 147] on link "View External Url" at bounding box center [722, 142] width 64 height 12
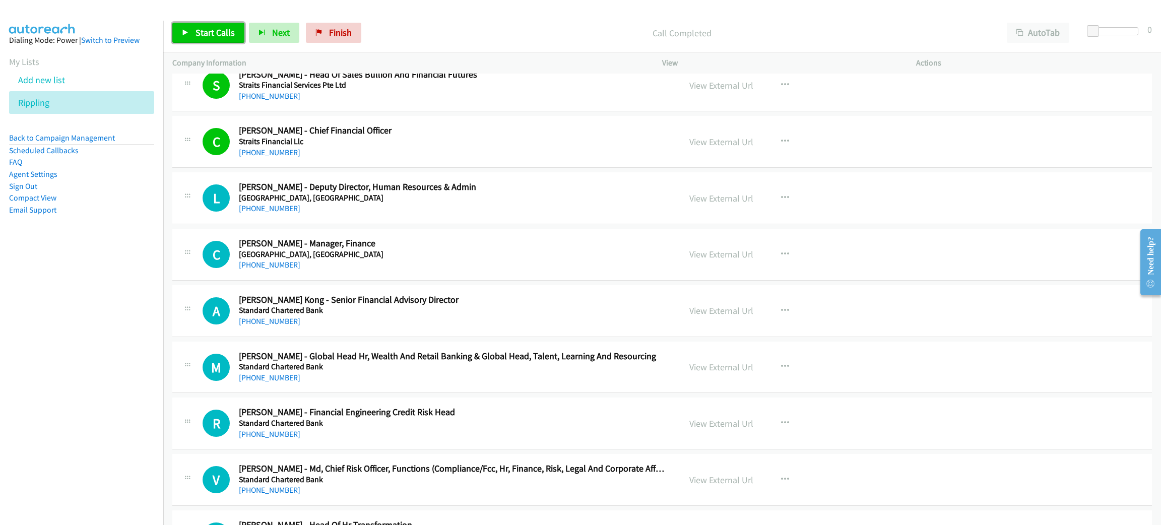
click at [221, 35] on span "Start Calls" at bounding box center [215, 33] width 39 height 12
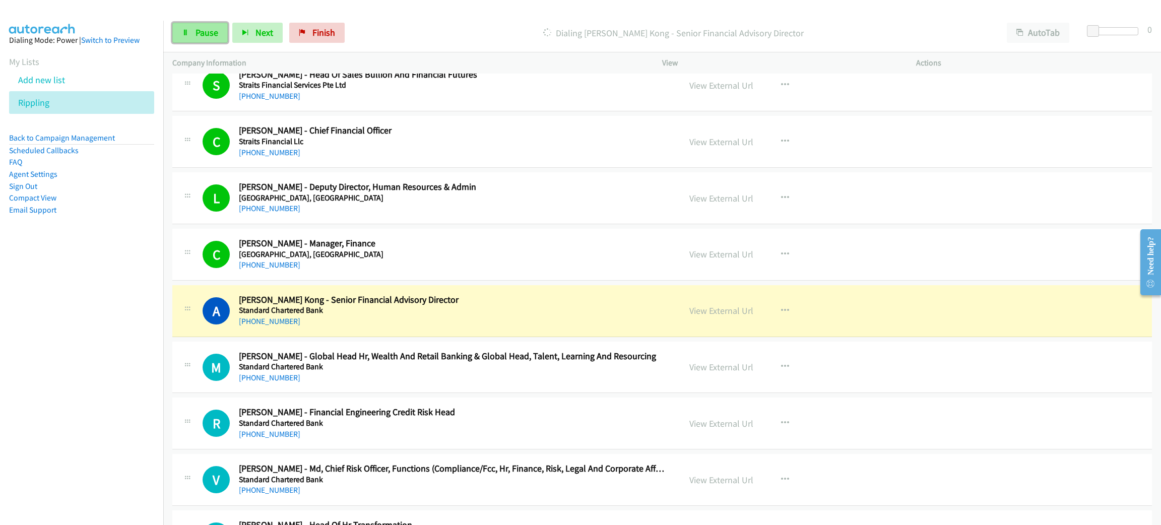
click at [205, 39] on link "Pause" at bounding box center [199, 33] width 55 height 20
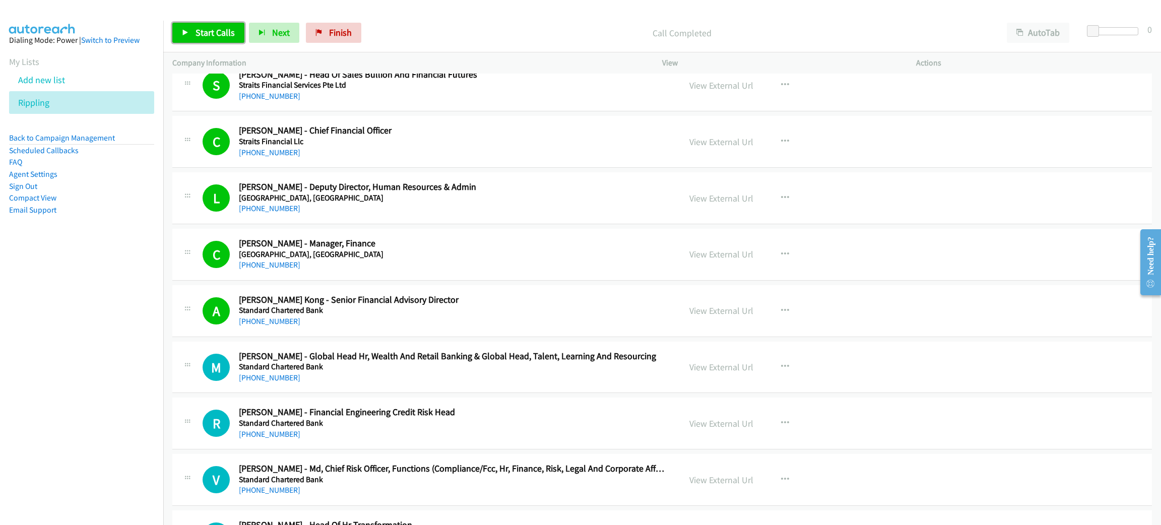
click at [214, 34] on span "Start Calls" at bounding box center [215, 33] width 39 height 12
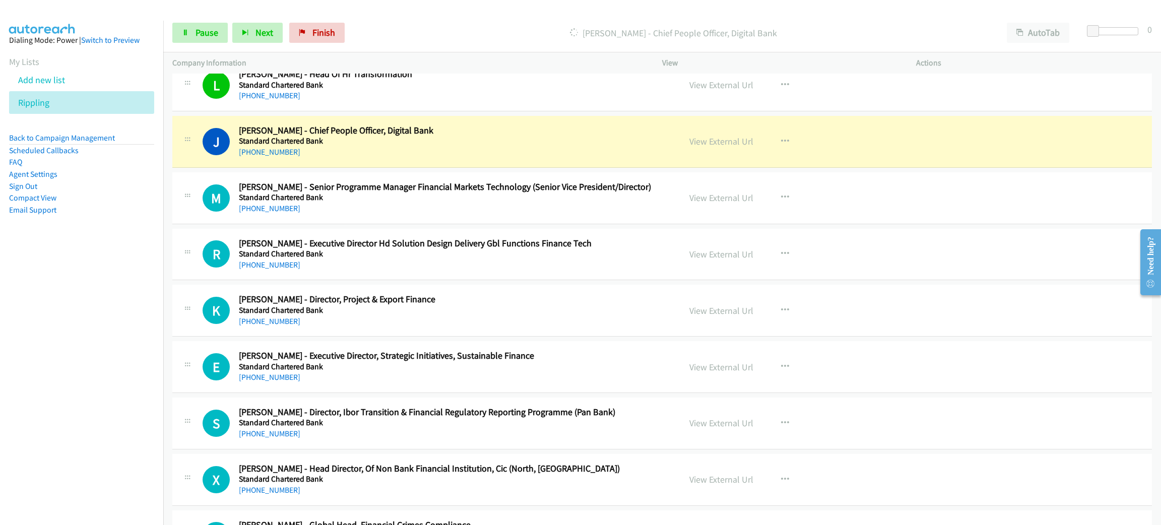
scroll to position [5292, 0]
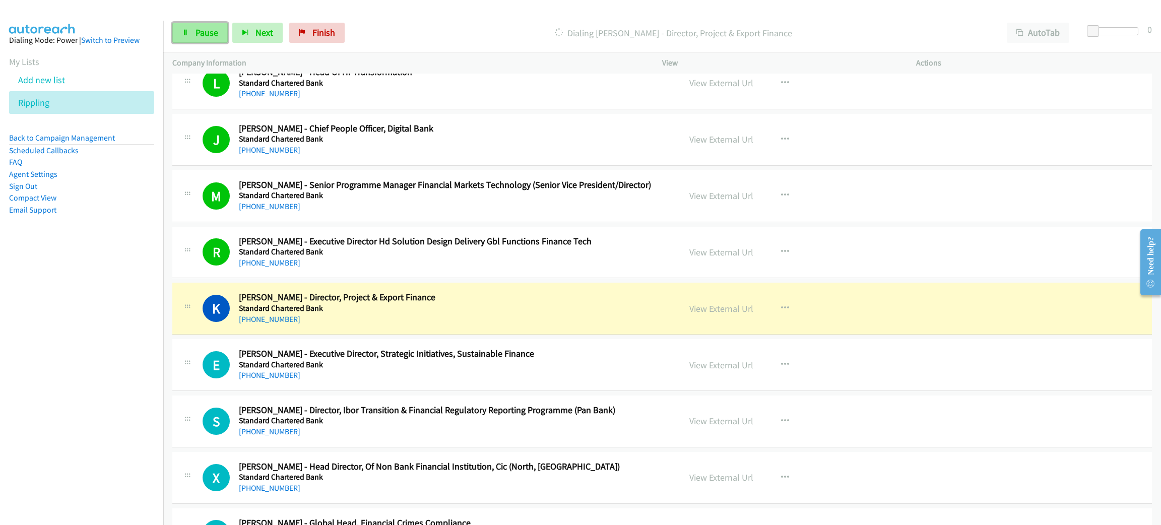
click at [190, 33] on link "Pause" at bounding box center [199, 33] width 55 height 20
